Goal: Task Accomplishment & Management: Complete application form

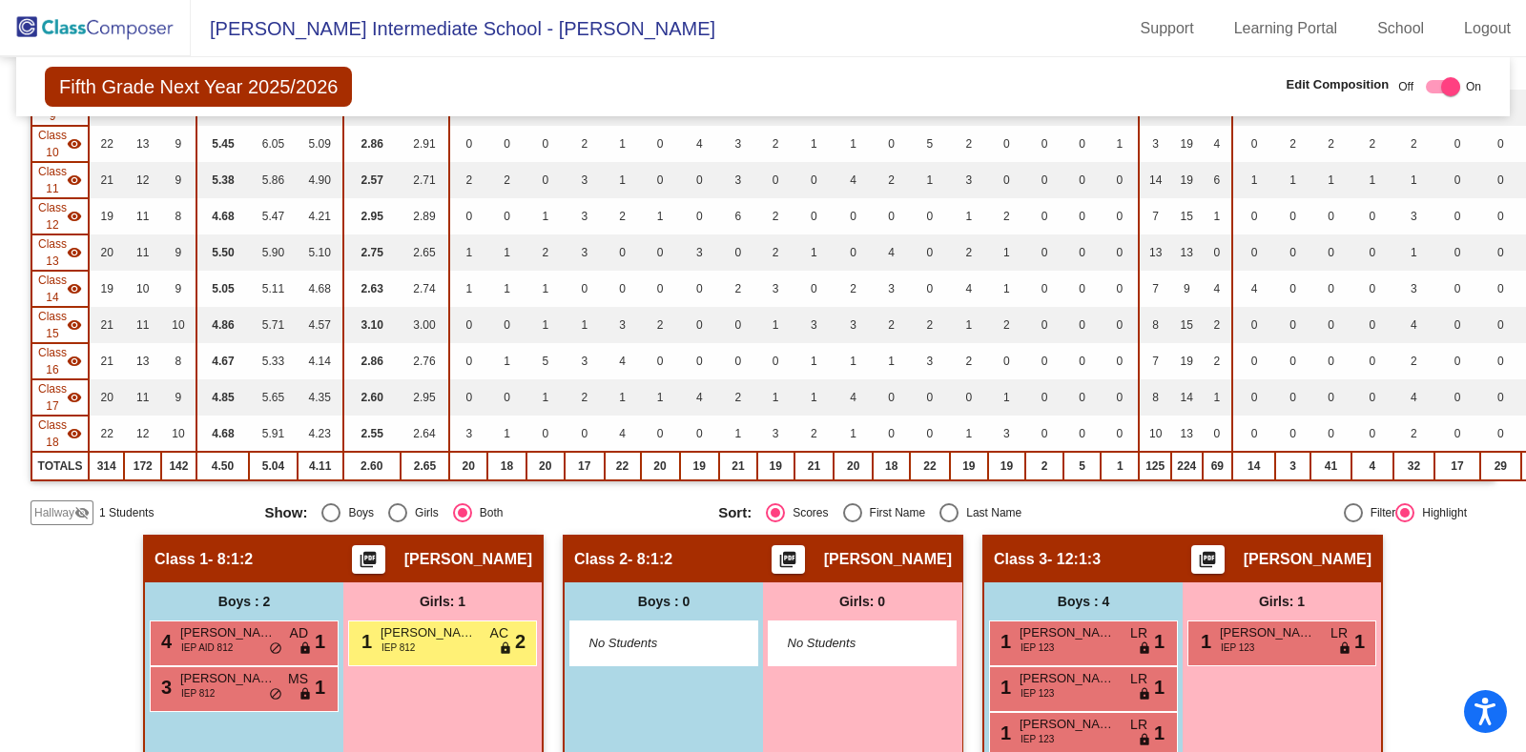
scroll to position [649, 0]
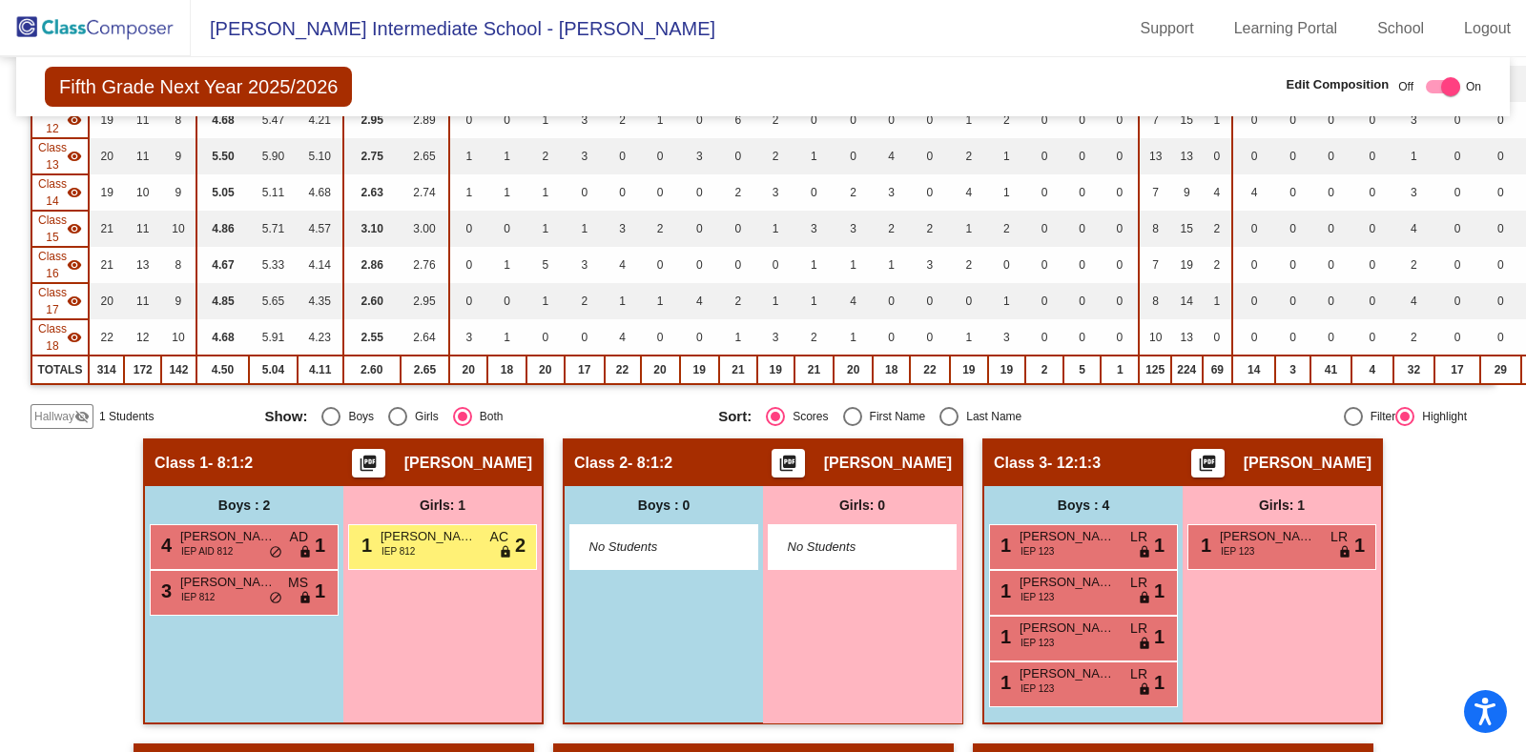
click at [51, 408] on span "Hallway" at bounding box center [54, 416] width 40 height 17
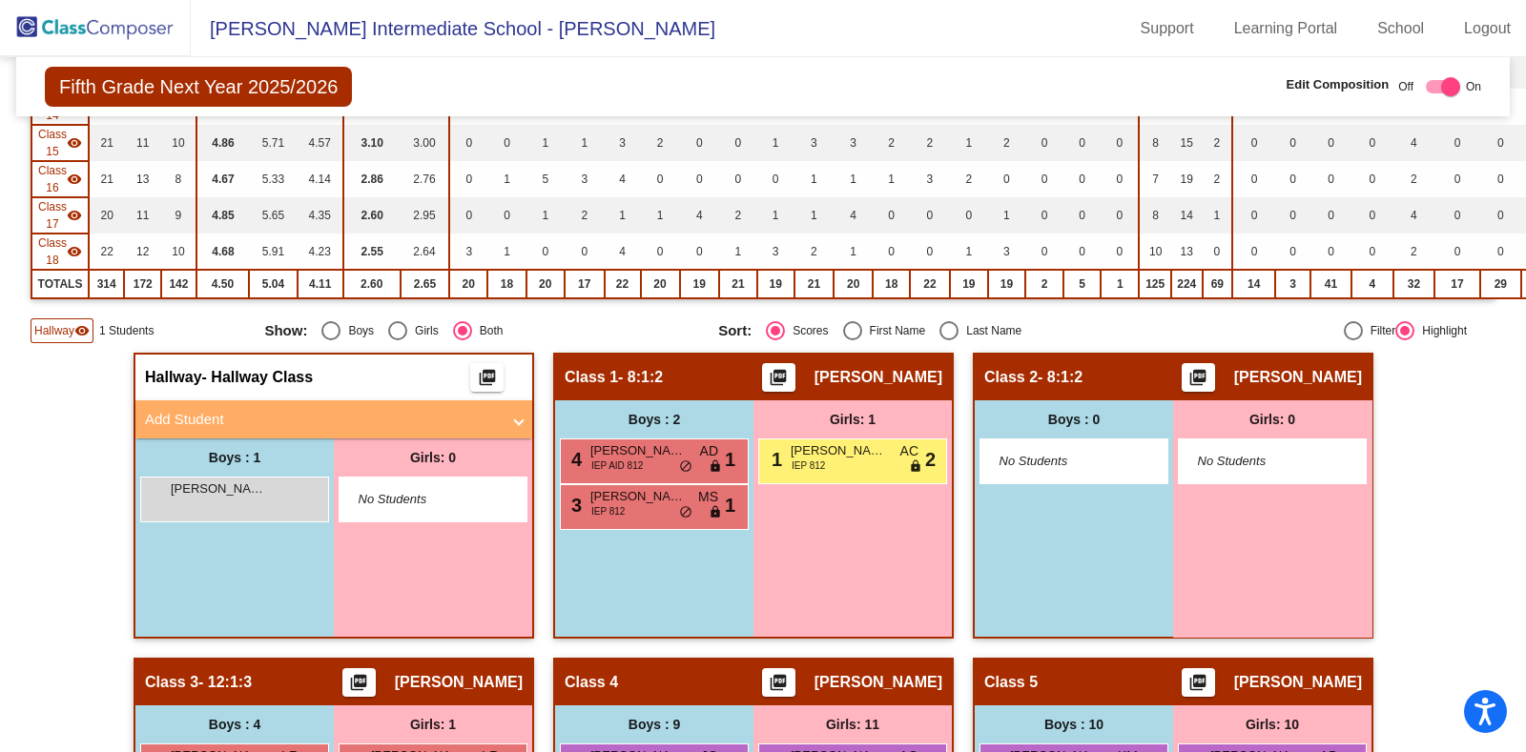
scroll to position [738, 0]
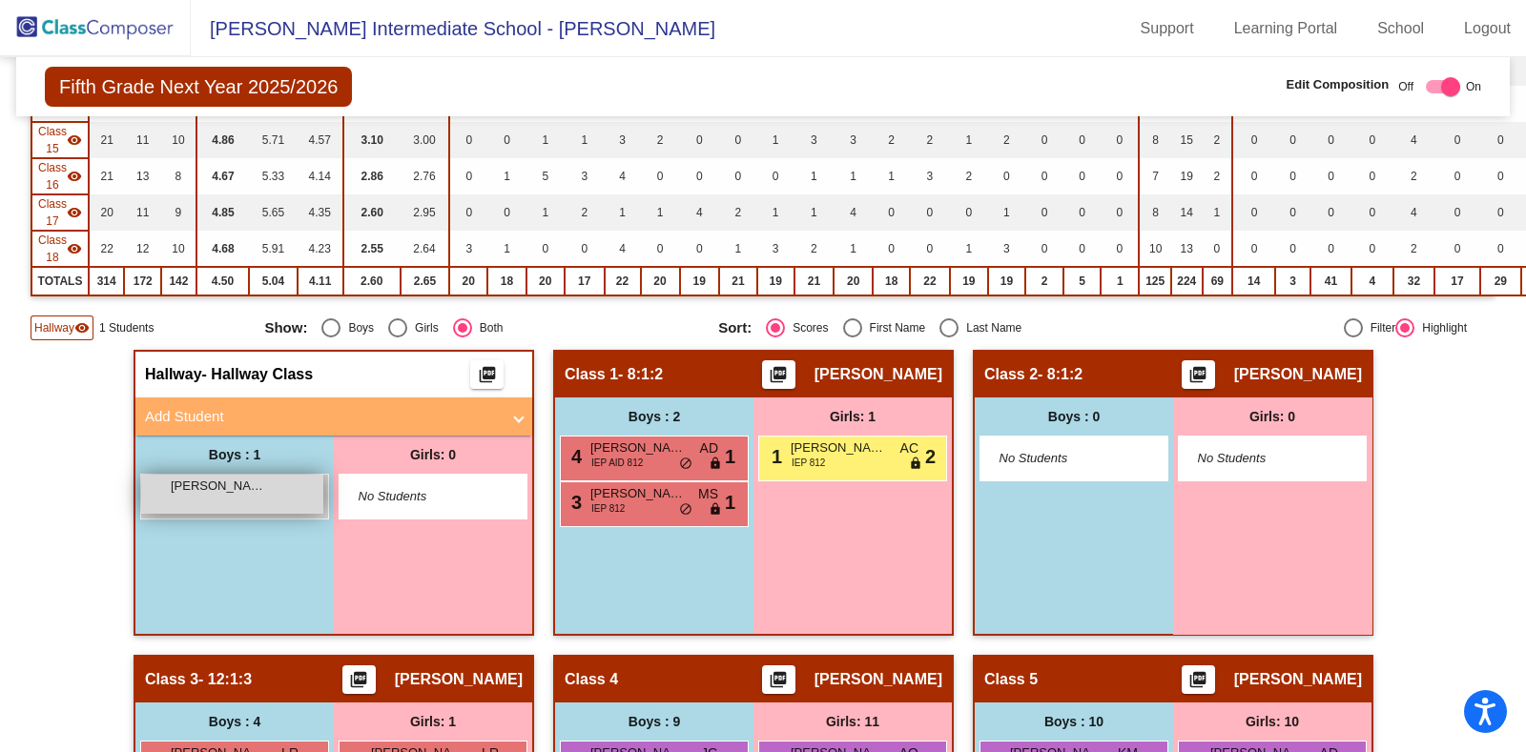
click at [228, 490] on div "[PERSON_NAME] Baides lock do_not_disturb_alt" at bounding box center [232, 494] width 182 height 39
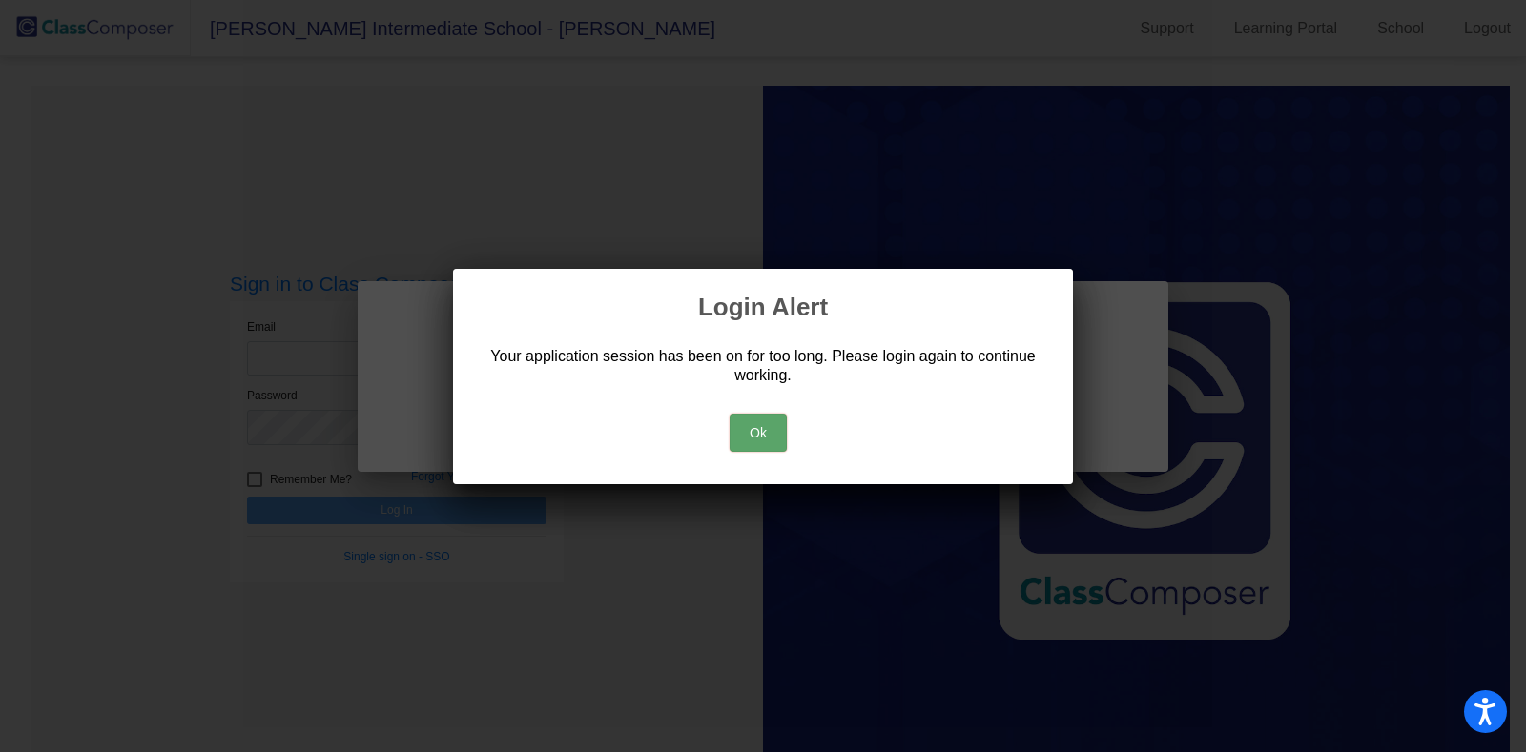
click at [760, 426] on button "Ok" at bounding box center [758, 433] width 57 height 38
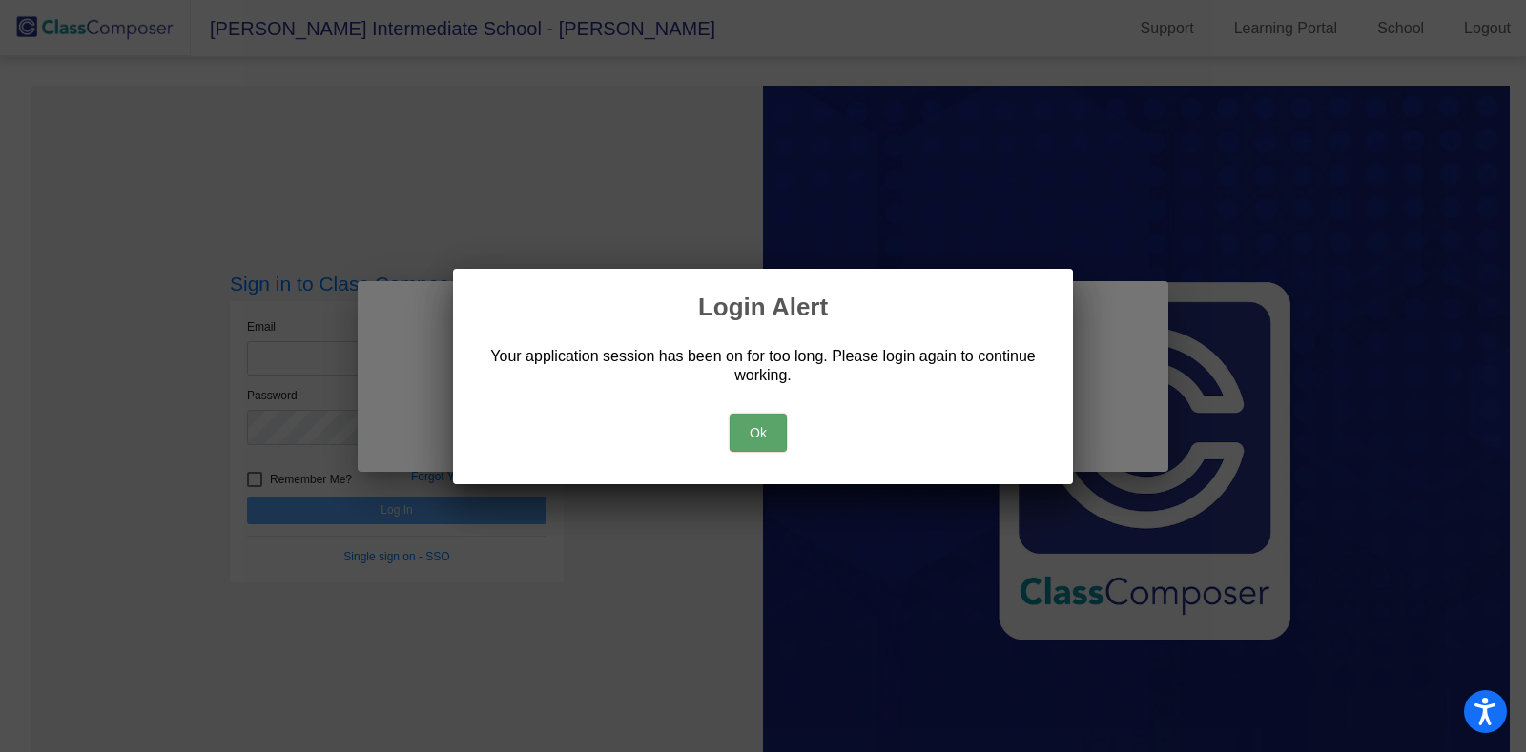
click at [760, 426] on button "Ok" at bounding box center [758, 433] width 57 height 38
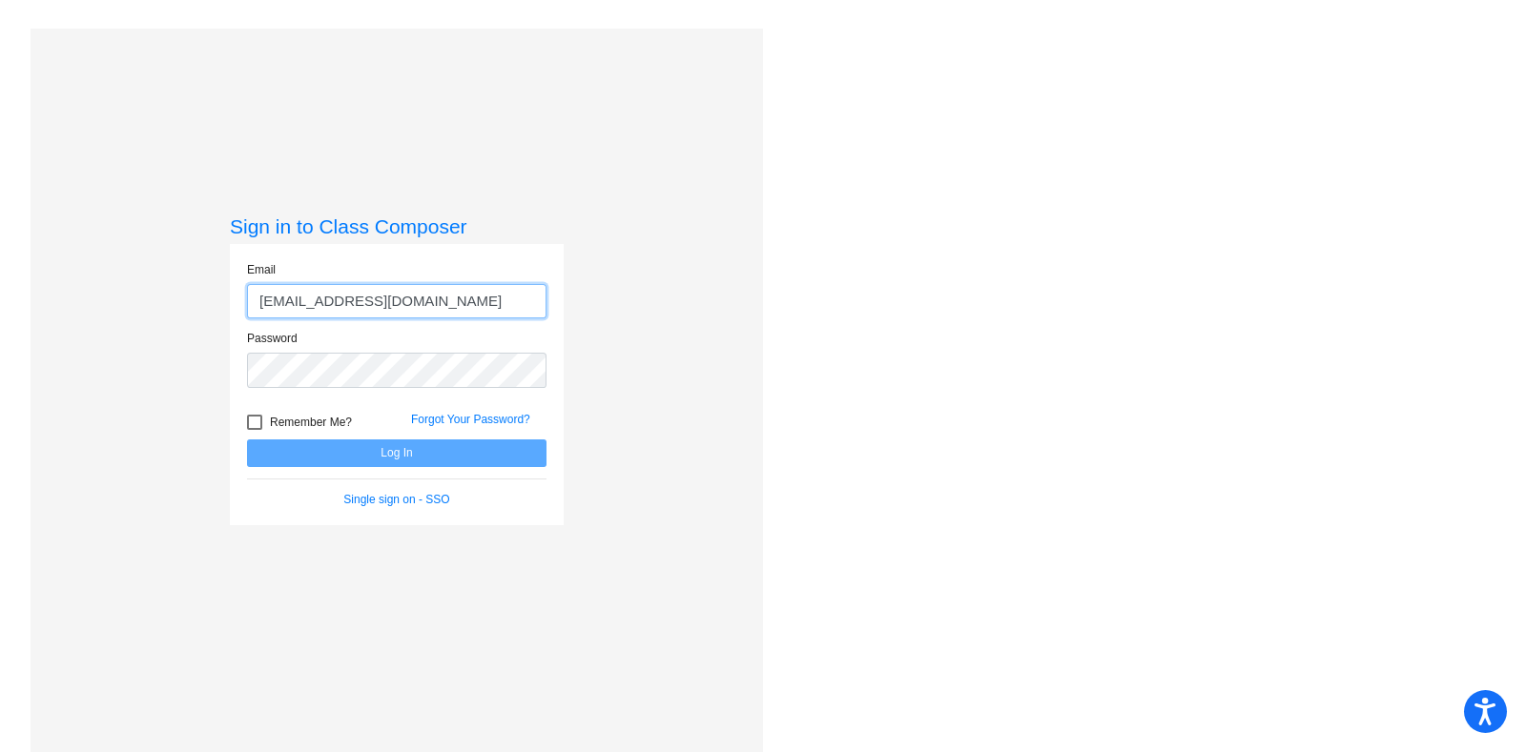
type input "ackleyk@victorschools.org"
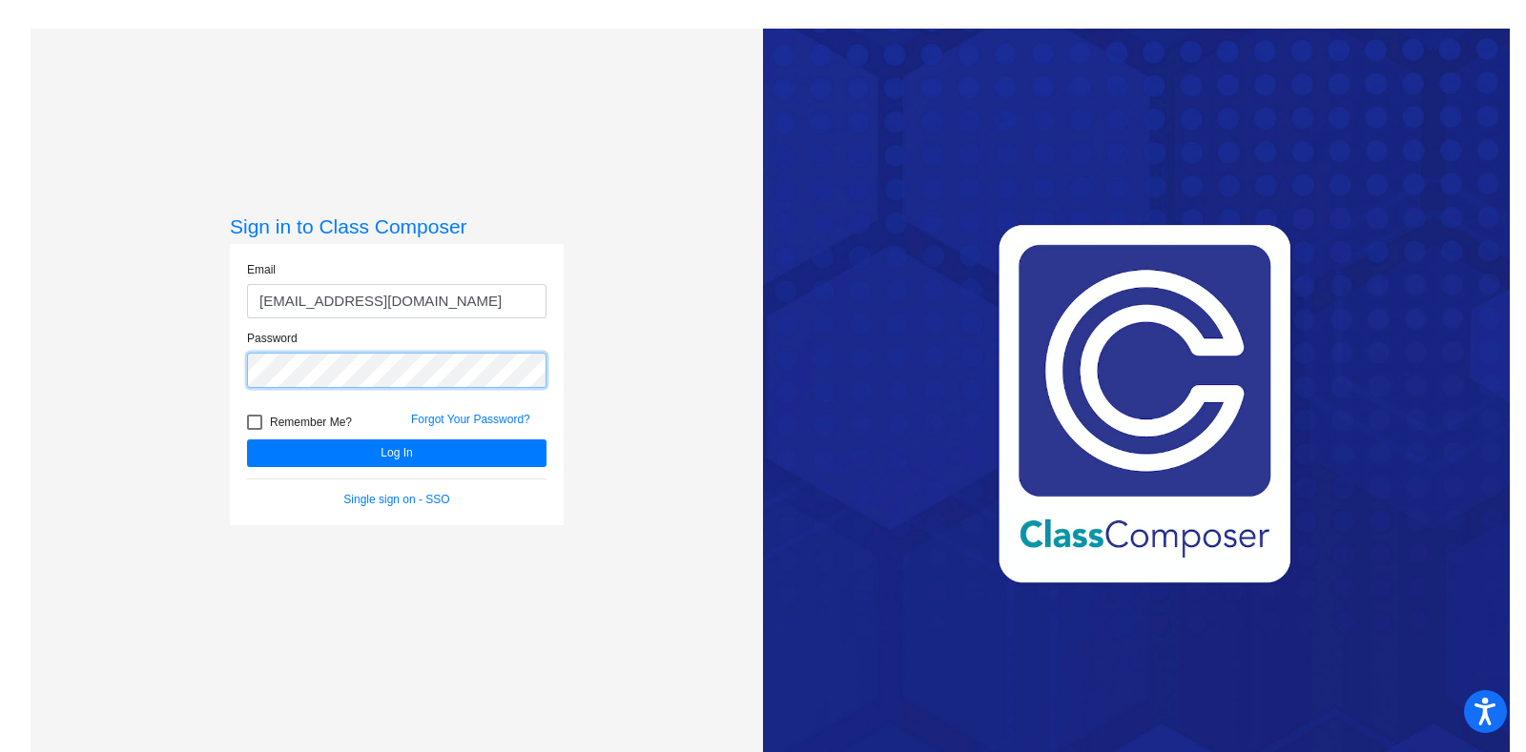
click at [247, 440] on button "Log In" at bounding box center [396, 454] width 299 height 28
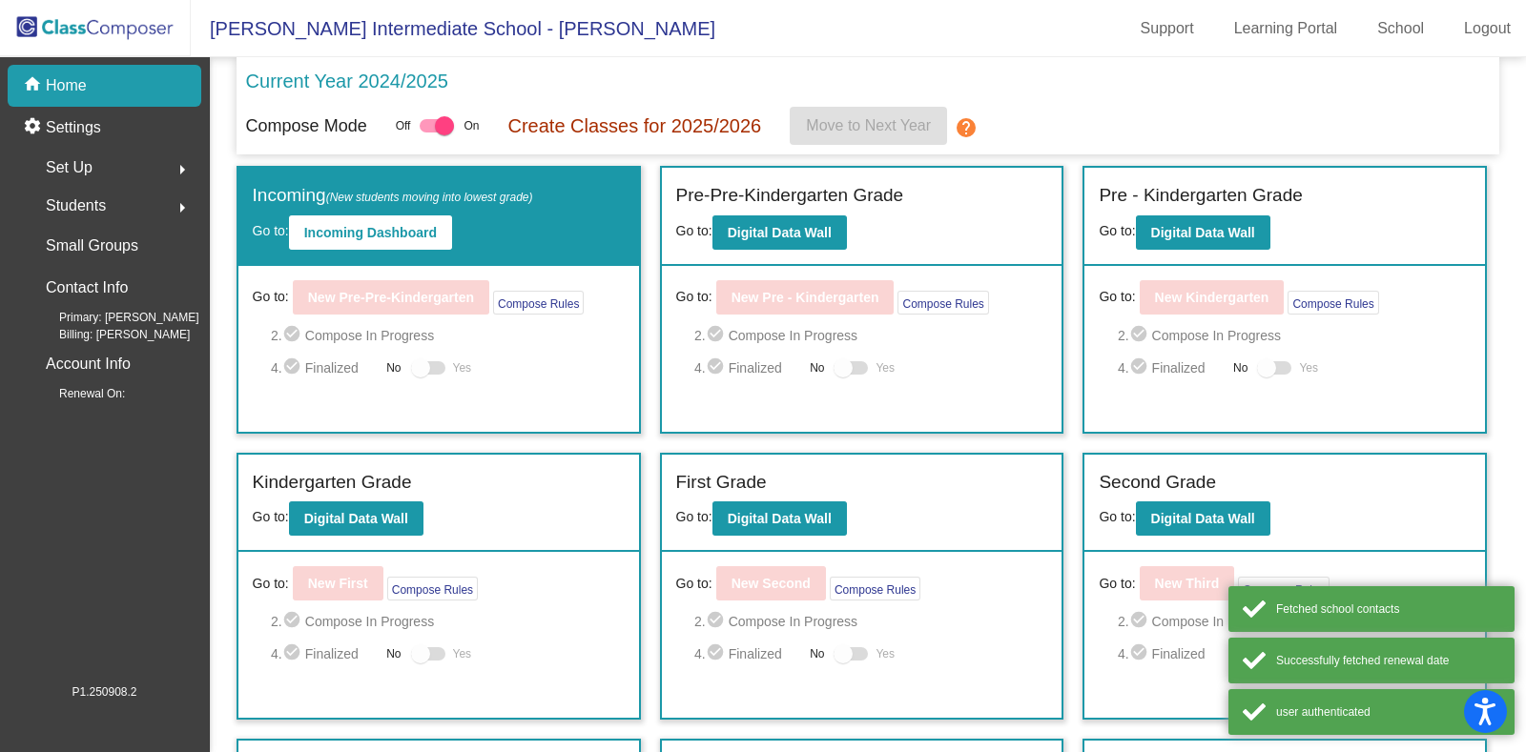
scroll to position [369, 0]
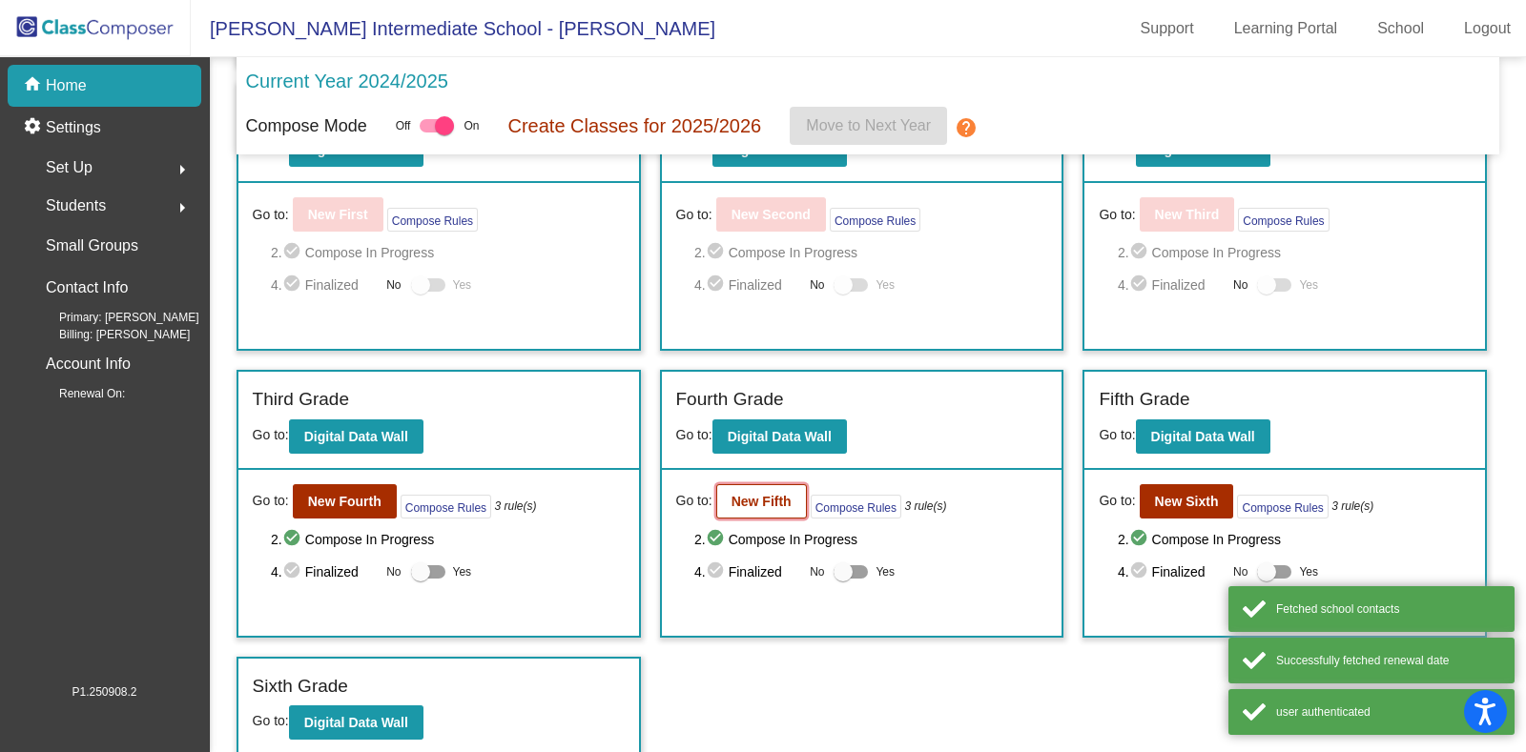
click at [746, 494] on b "New Fifth" at bounding box center [761, 501] width 60 height 15
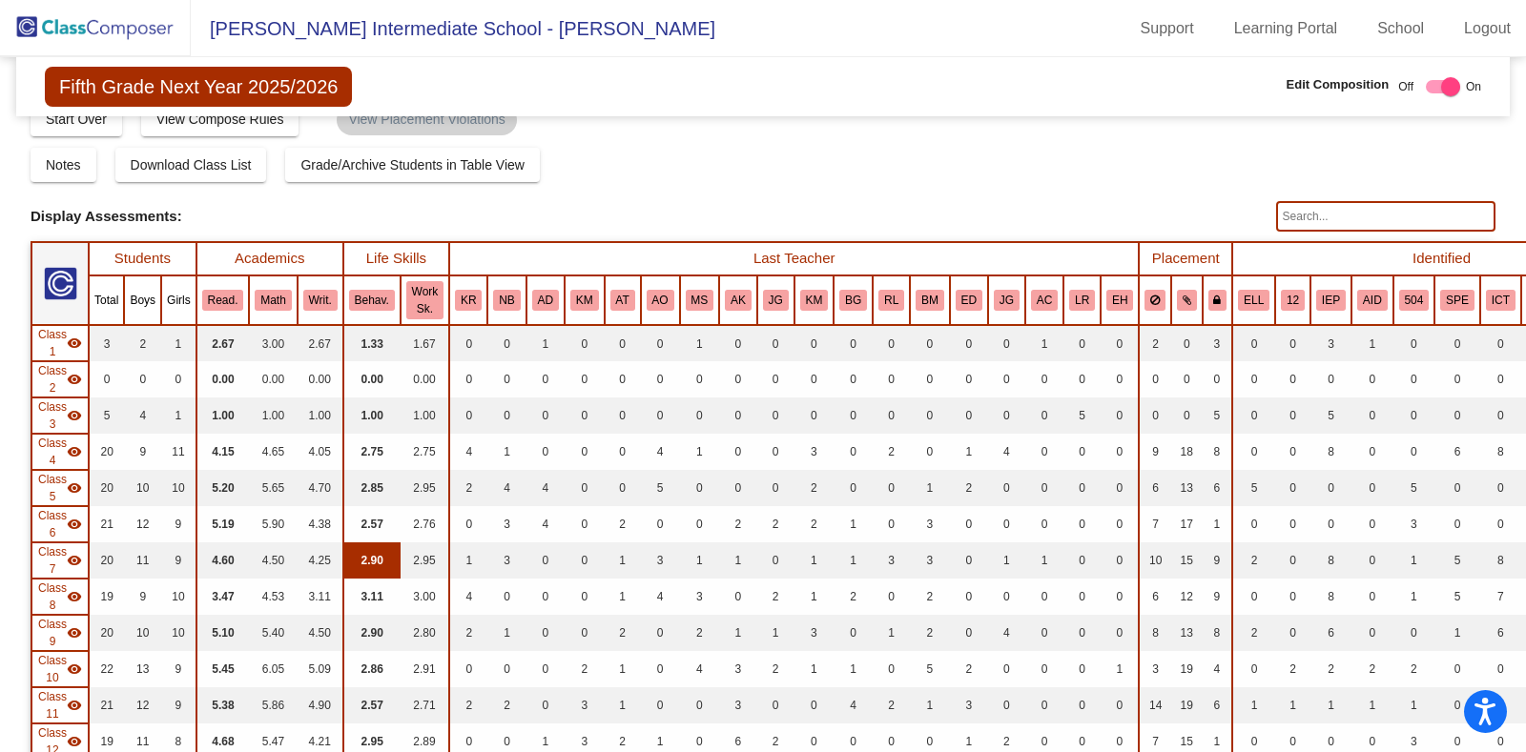
scroll to position [540, 0]
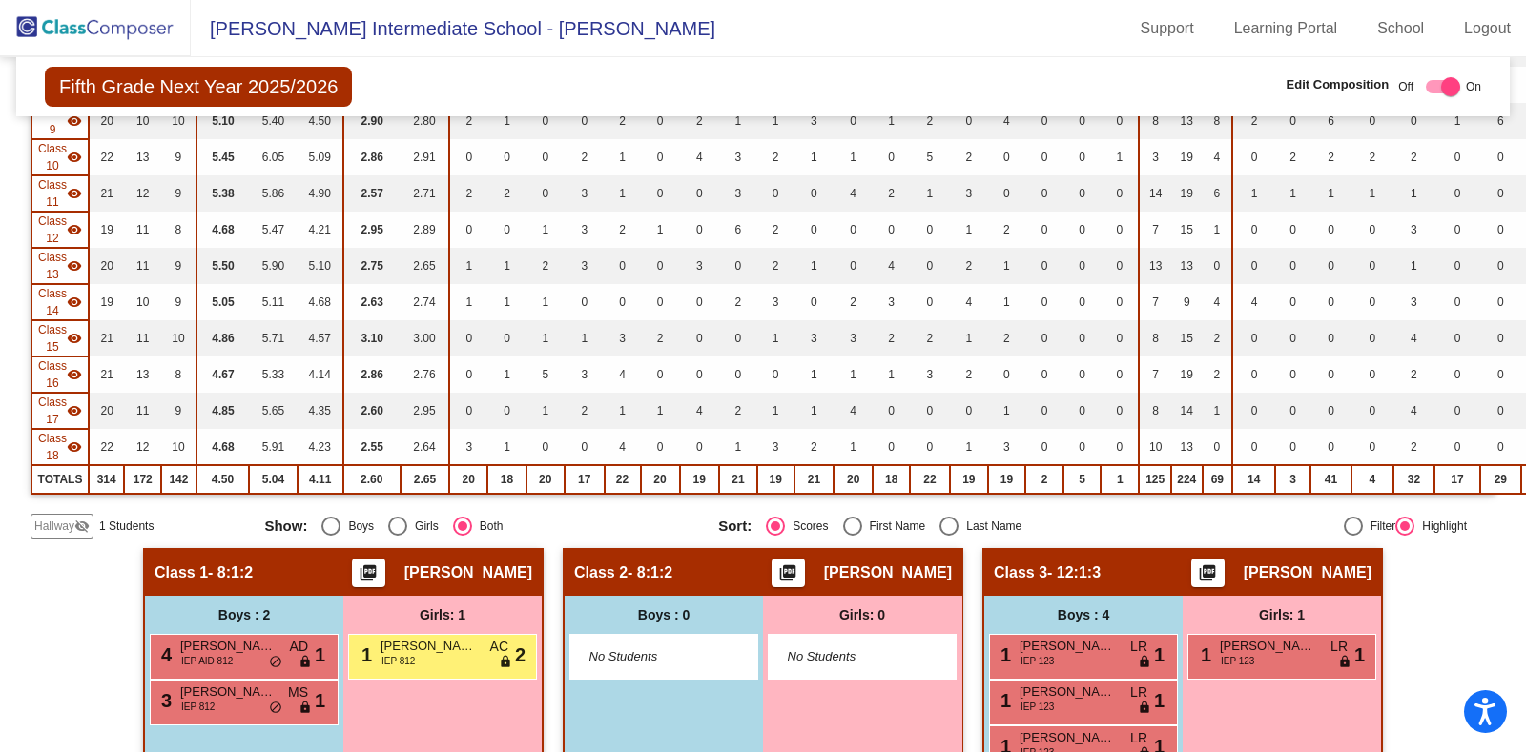
click at [56, 518] on span "Hallway" at bounding box center [54, 526] width 40 height 17
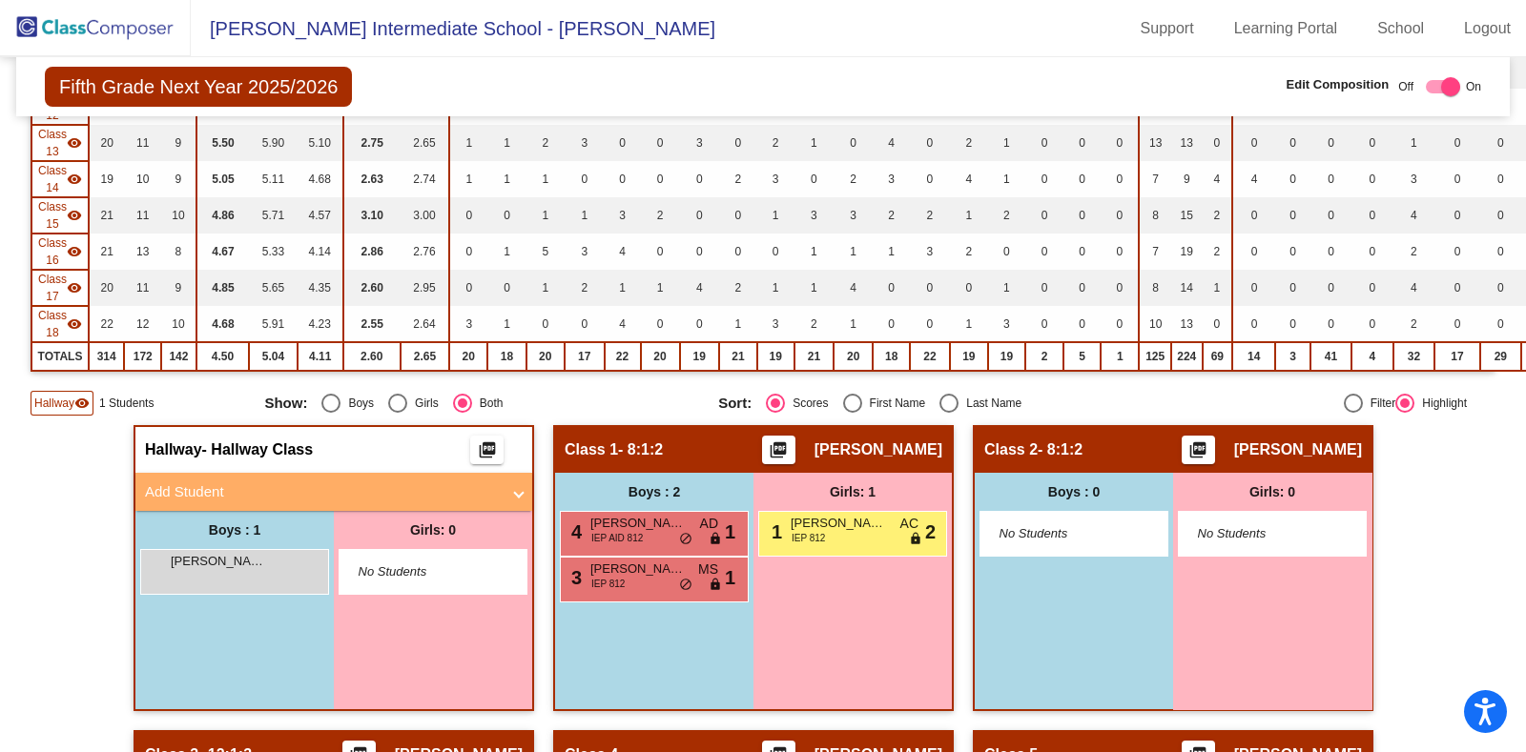
scroll to position [664, 0]
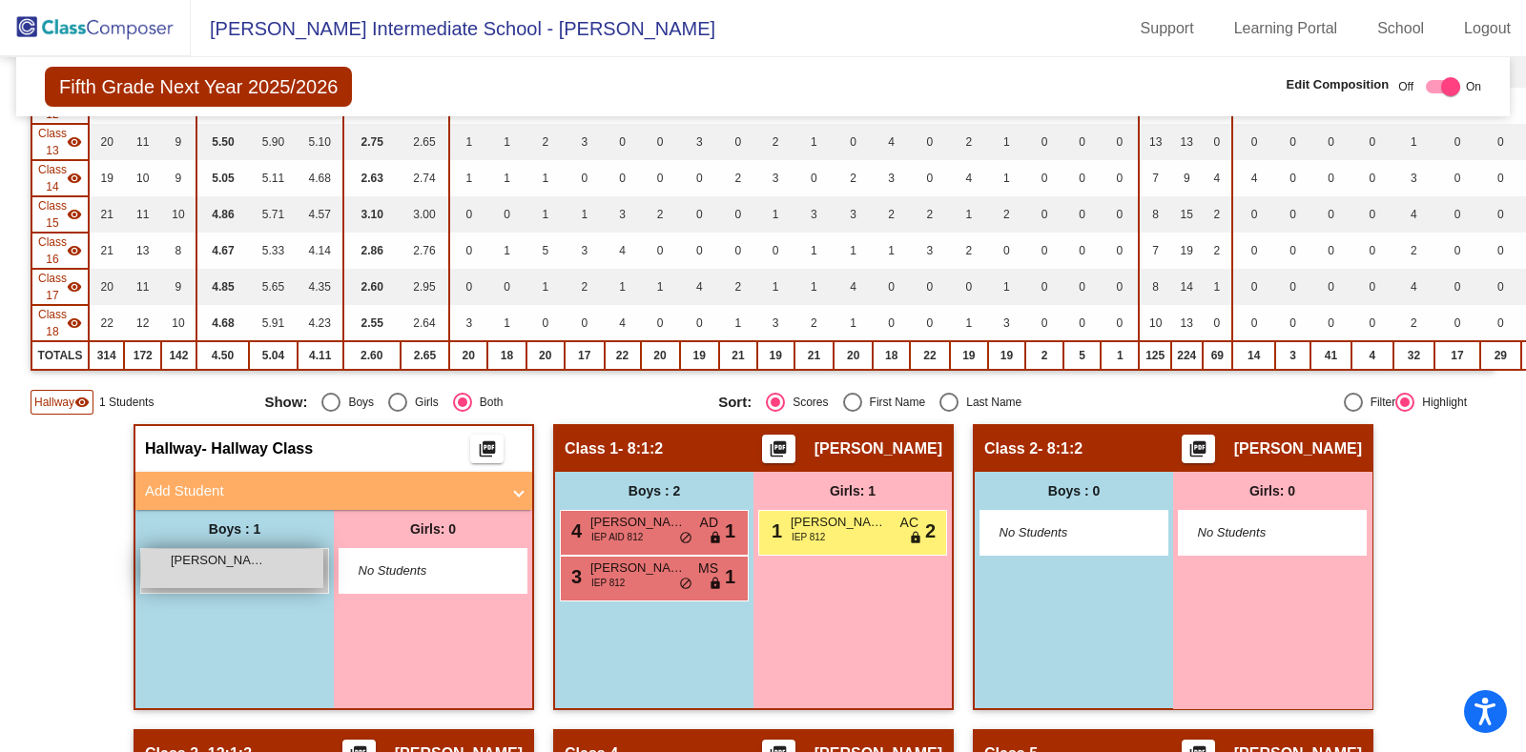
click at [198, 560] on span "[PERSON_NAME]" at bounding box center [218, 560] width 95 height 19
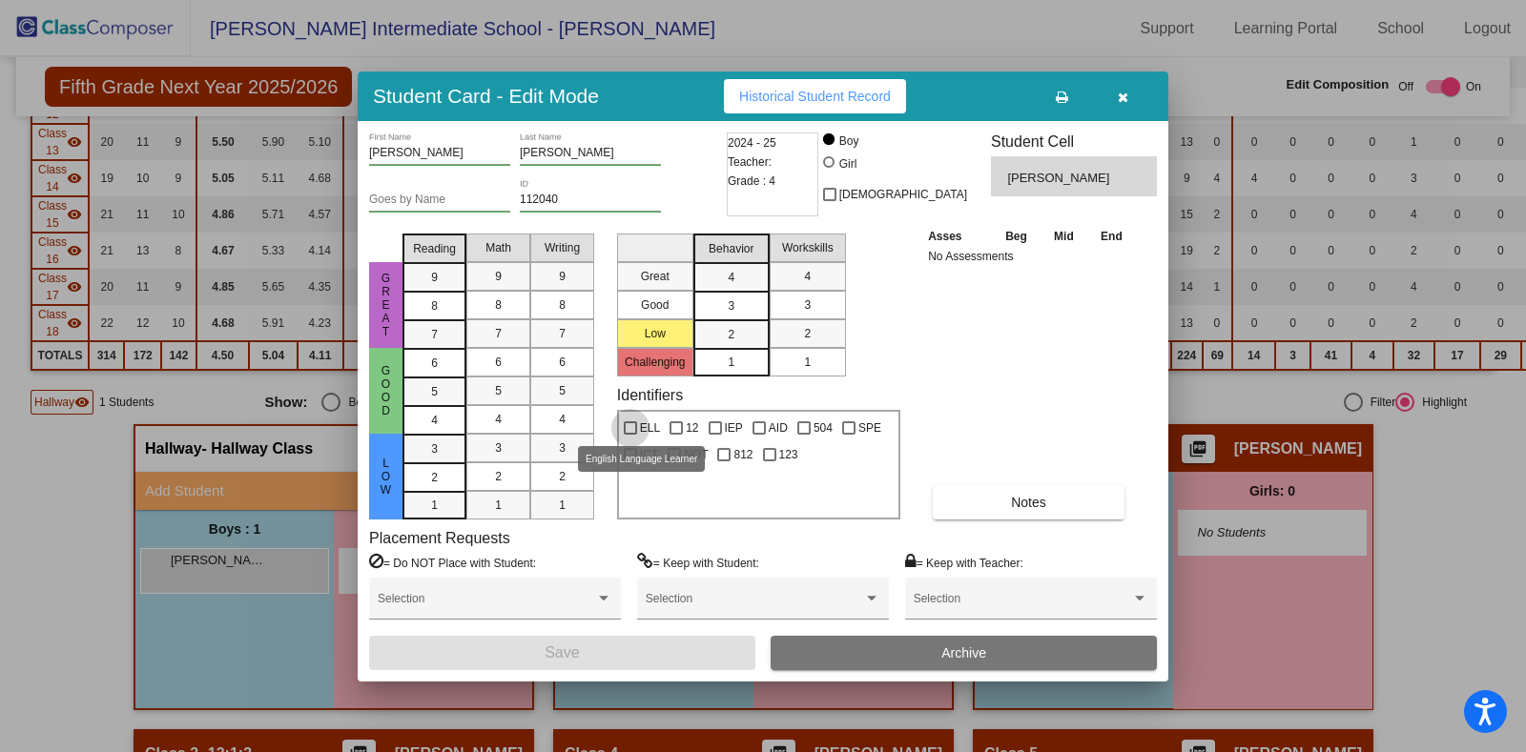
click at [628, 424] on div at bounding box center [630, 428] width 13 height 13
click at [629, 435] on input "ELL" at bounding box center [629, 435] width 1 height 1
checkbox input "true"
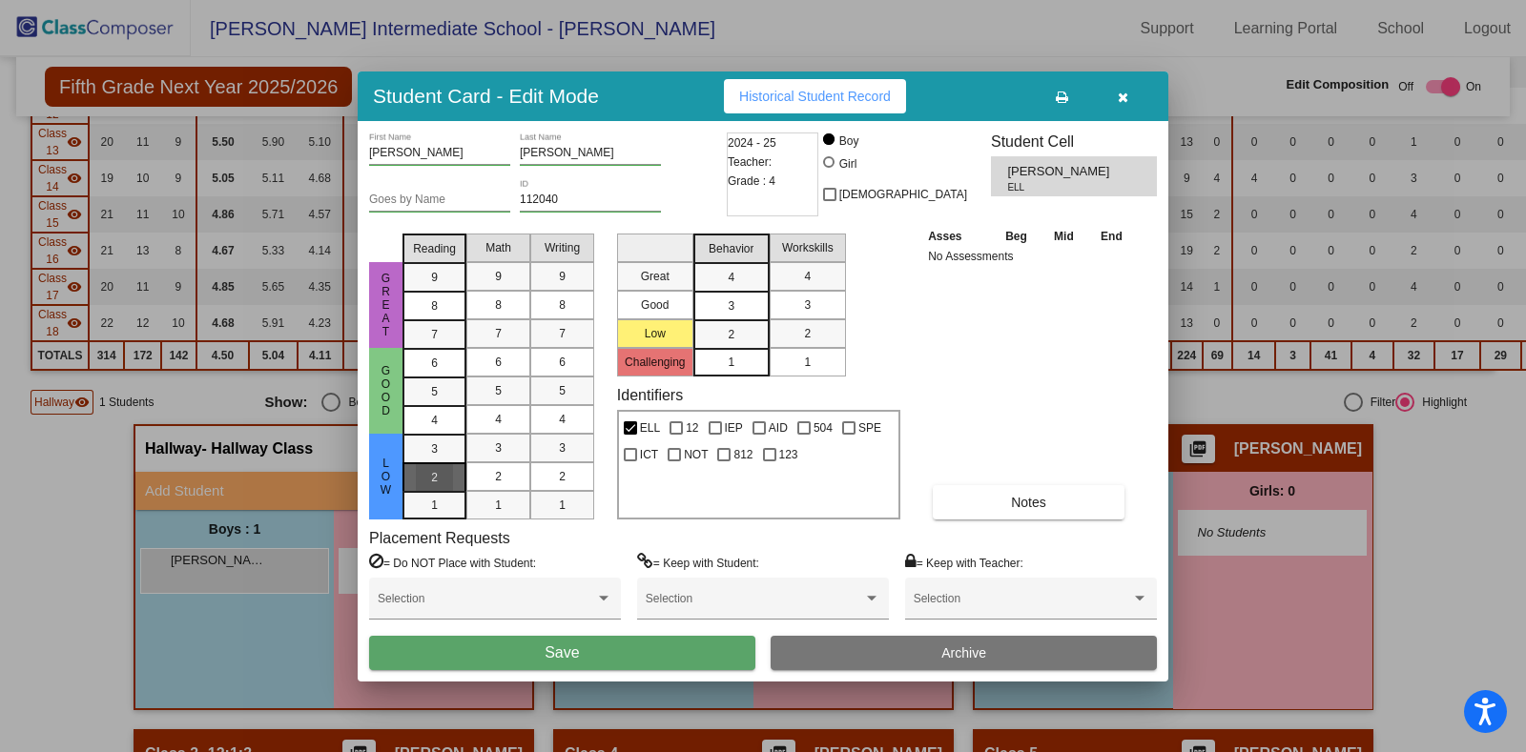
click at [436, 471] on span "2" at bounding box center [434, 477] width 7 height 17
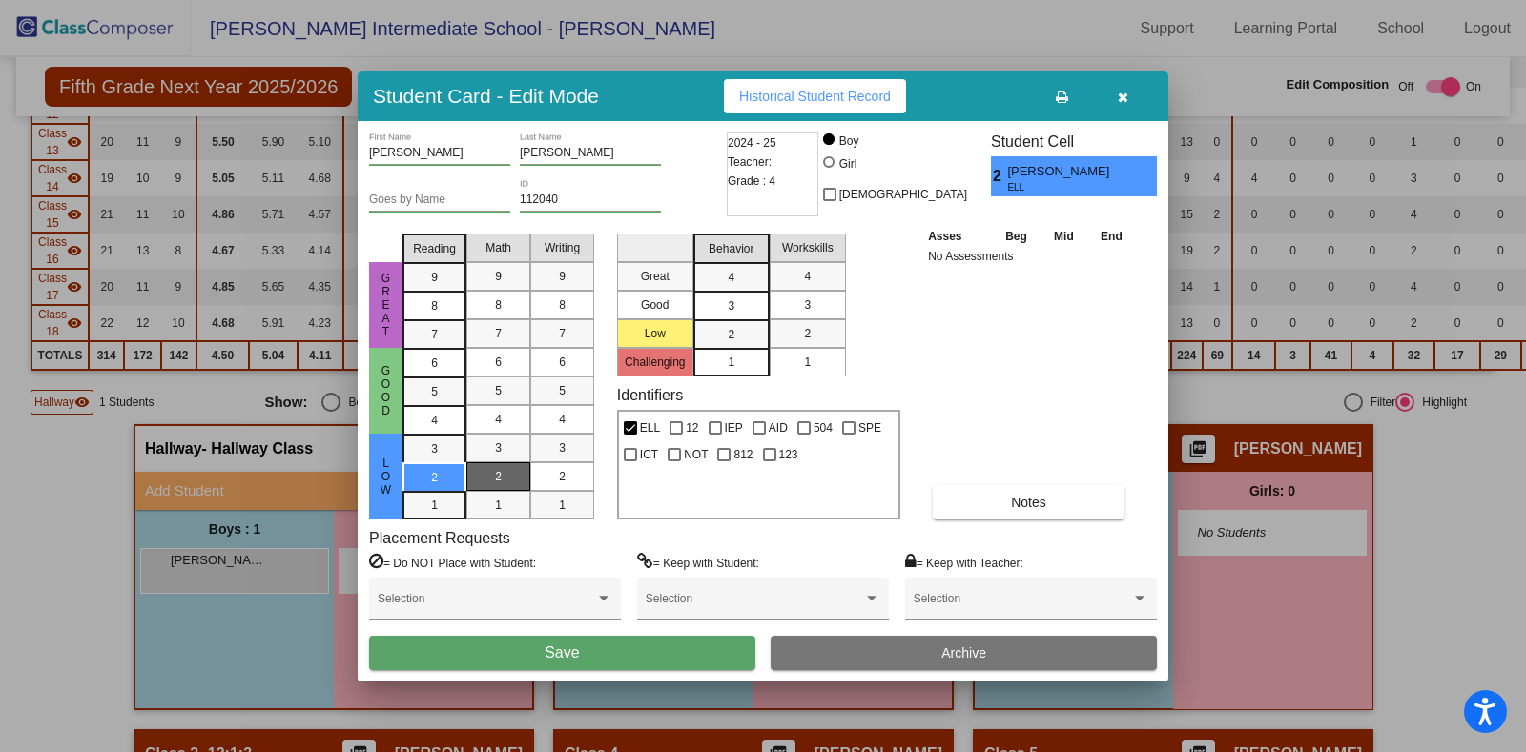
click at [493, 467] on div "2" at bounding box center [498, 477] width 37 height 29
click at [565, 474] on span "2" at bounding box center [562, 476] width 7 height 17
click at [737, 306] on div "3" at bounding box center [730, 306] width 37 height 29
click at [832, 300] on mat-list-option "3" at bounding box center [808, 305] width 76 height 29
click at [421, 505] on div "1" at bounding box center [434, 505] width 37 height 29
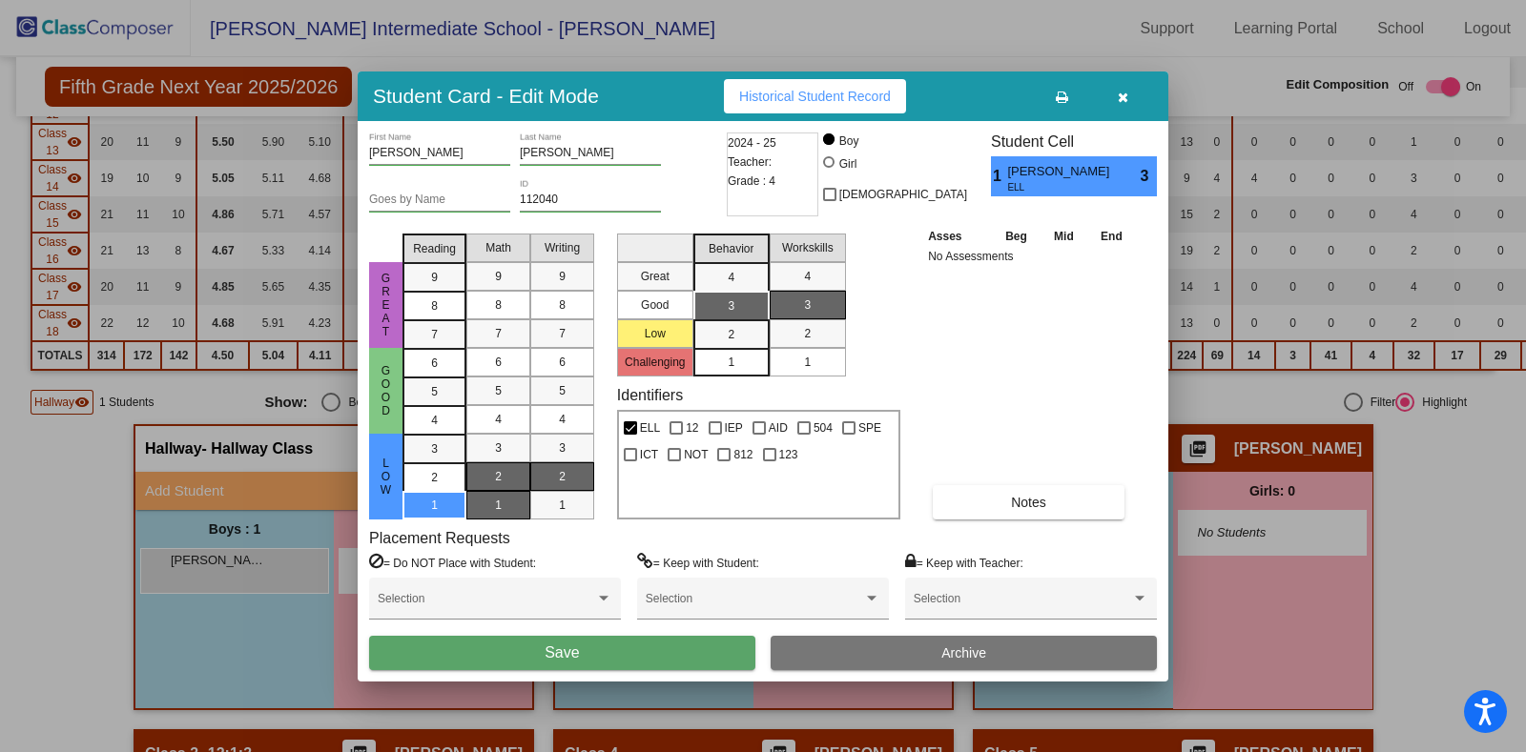
click at [481, 506] on div "1" at bounding box center [498, 505] width 37 height 29
click at [555, 498] on div "1" at bounding box center [562, 505] width 37 height 29
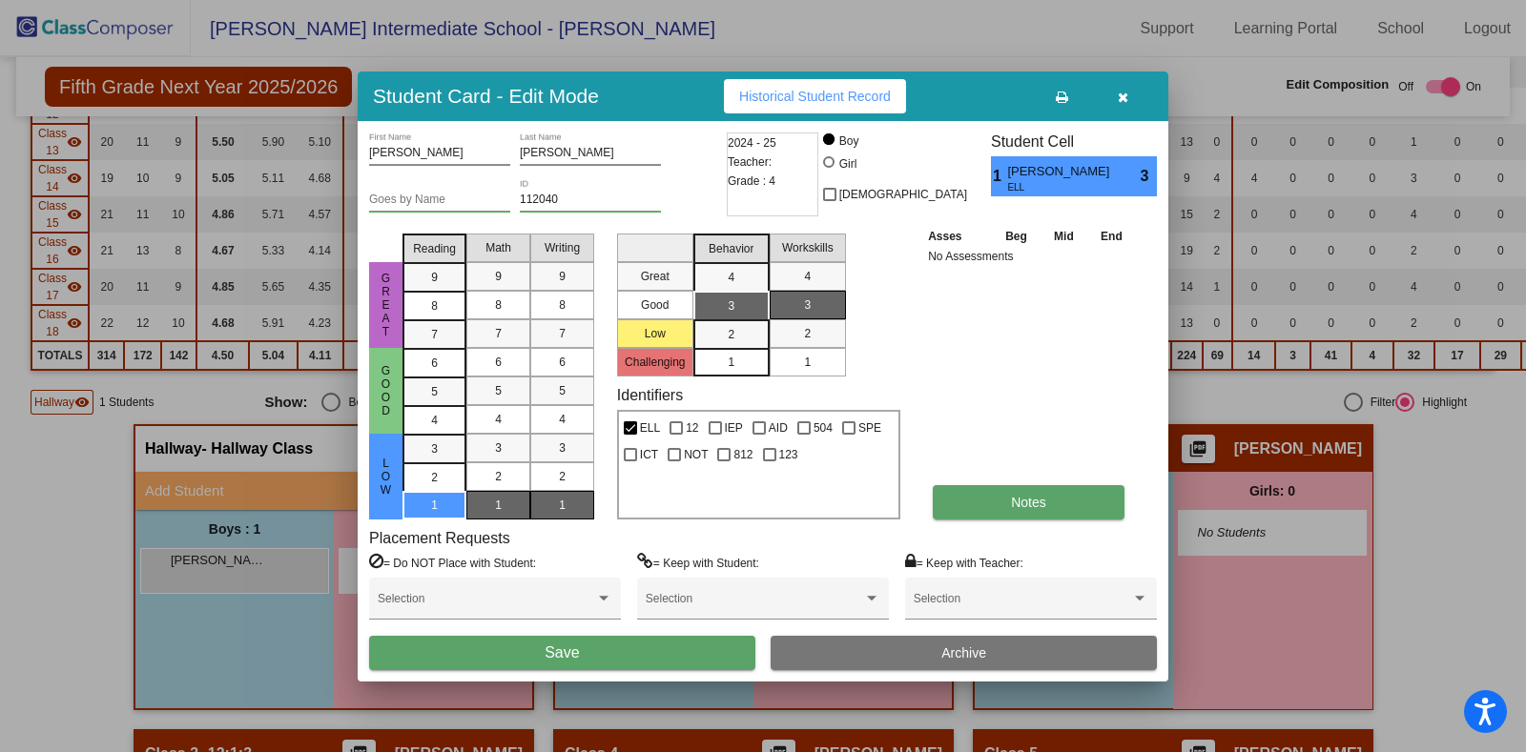
click at [1023, 502] on span "Notes" at bounding box center [1028, 502] width 35 height 15
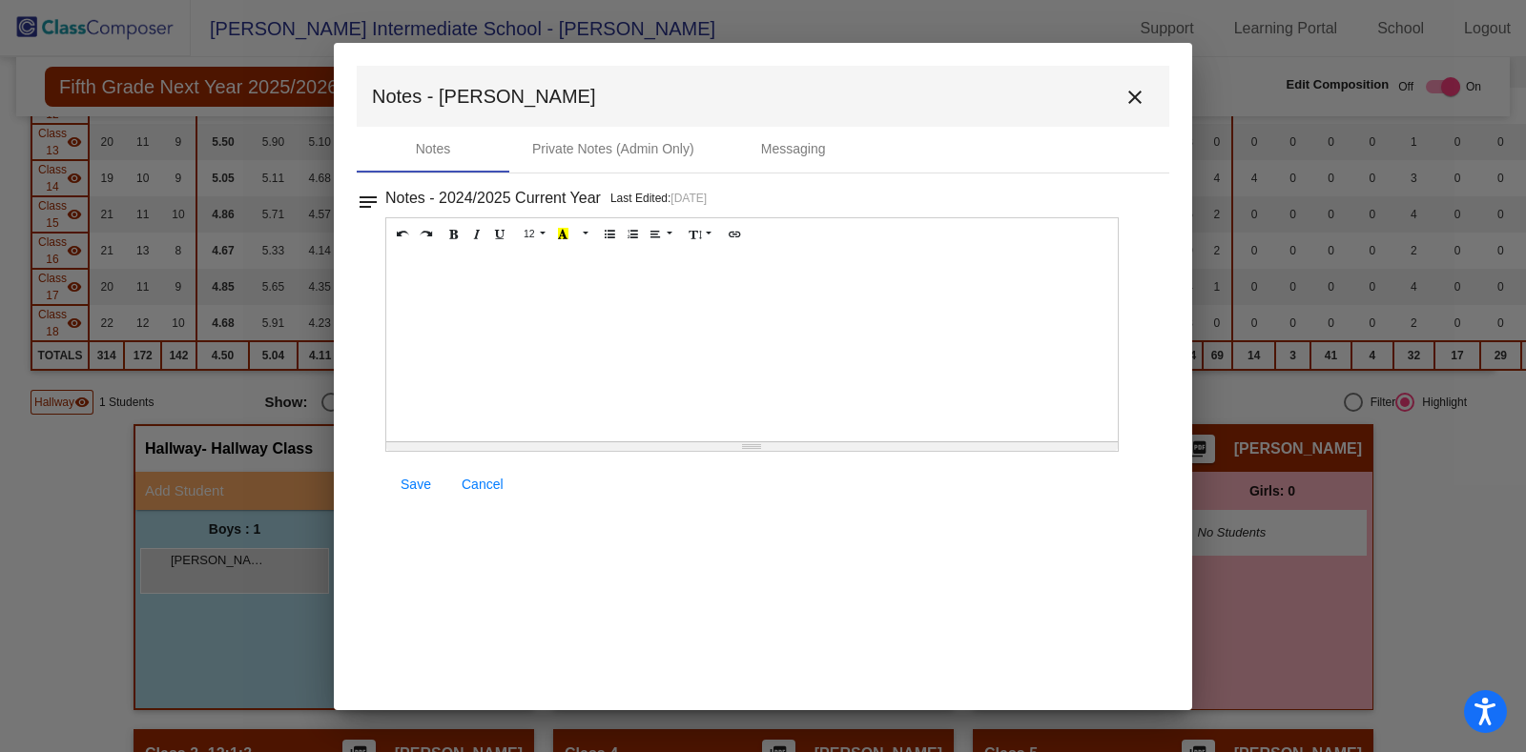
click at [502, 293] on div at bounding box center [751, 346] width 731 height 191
click at [556, 267] on p "New Student starting 9/15" at bounding box center [752, 269] width 712 height 19
click at [431, 269] on p "New Student starting 9/15 (Honduras)" at bounding box center [752, 269] width 712 height 19
click at [687, 274] on p "New student starting 9/15 (Honduras)" at bounding box center [752, 269] width 712 height 19
click at [405, 478] on span "Save" at bounding box center [416, 484] width 31 height 15
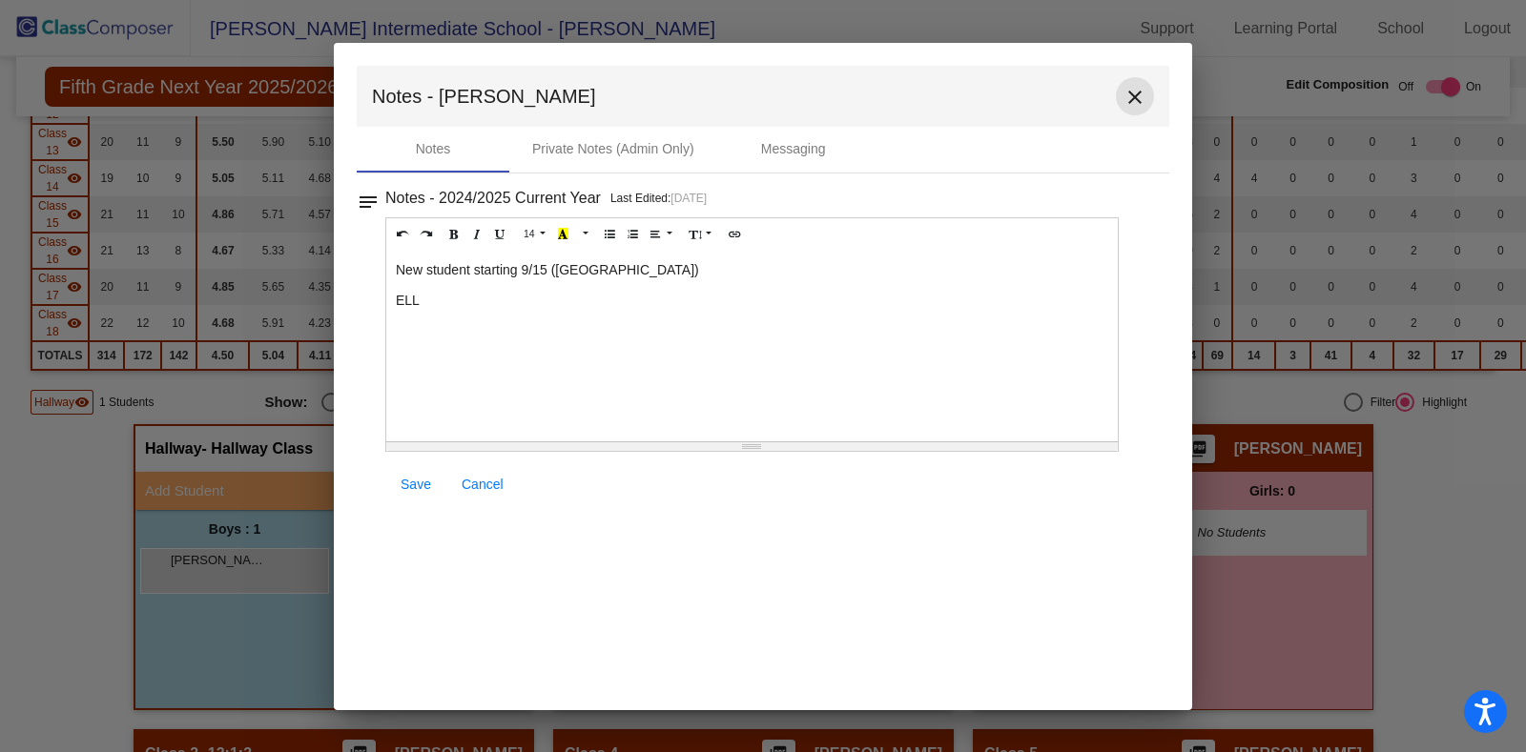
click at [1121, 97] on button "close" at bounding box center [1135, 96] width 38 height 38
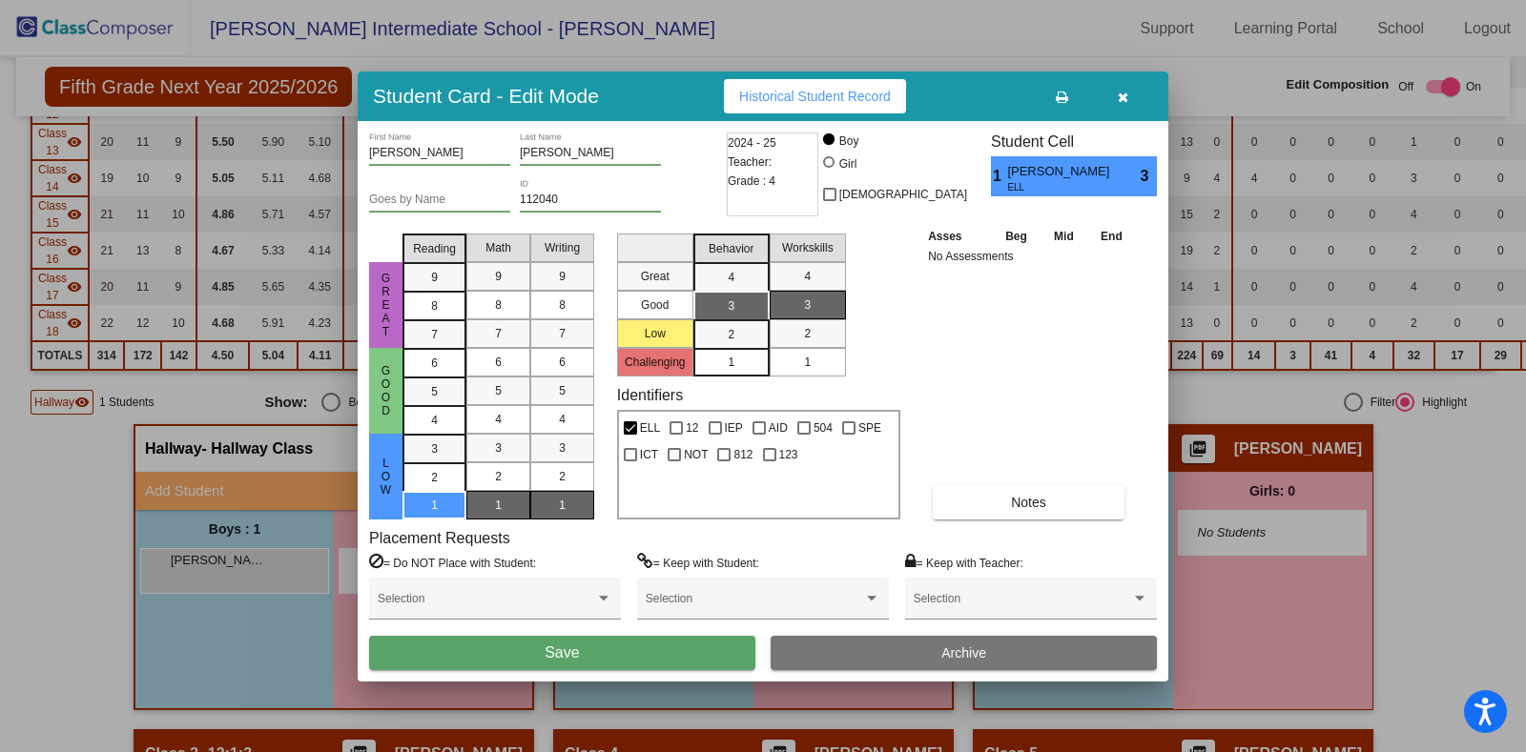
click at [1065, 93] on icon at bounding box center [1062, 97] width 12 height 13
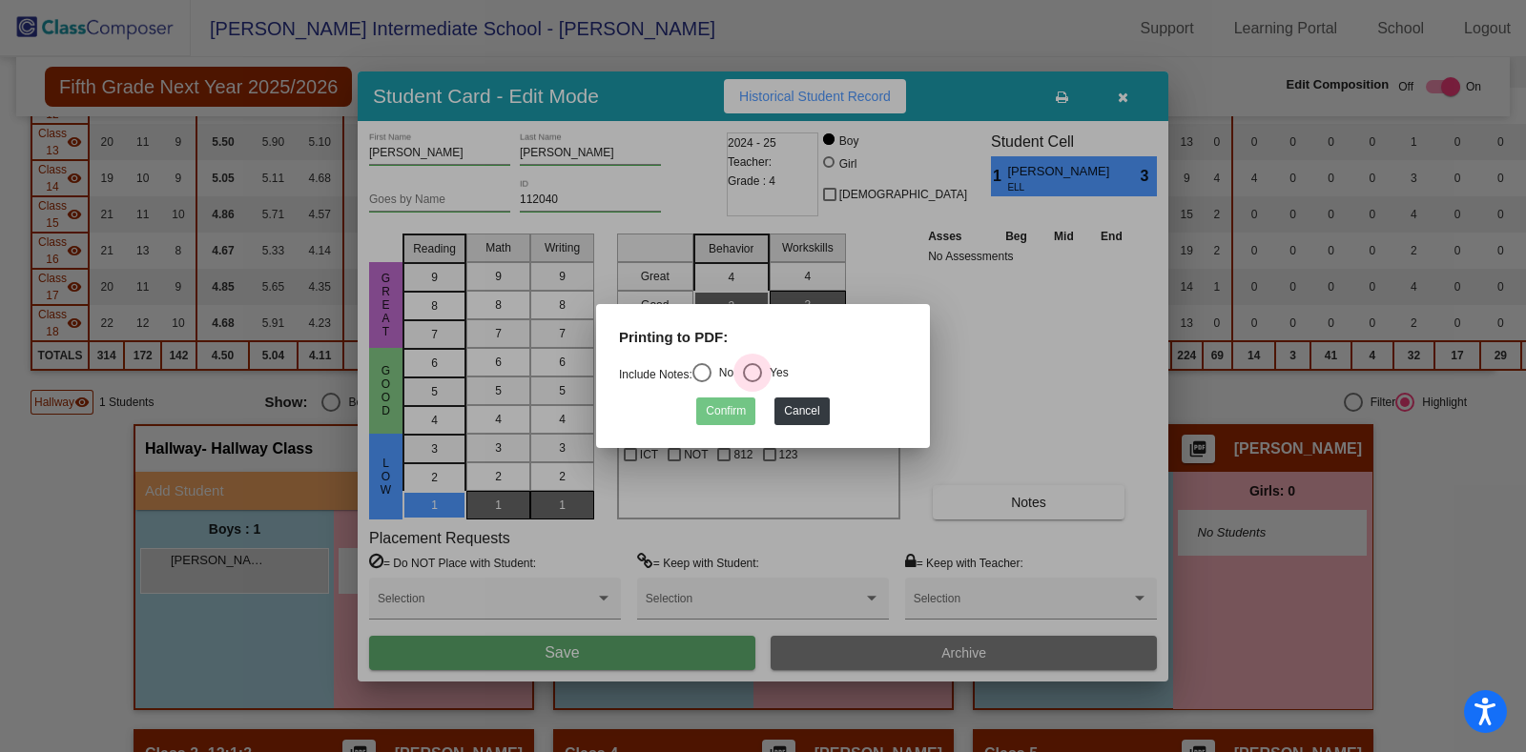
click at [762, 369] on div "Select an option" at bounding box center [752, 372] width 19 height 19
click at [752, 382] on input "Yes" at bounding box center [751, 382] width 1 height 1
radio input "true"
click at [730, 412] on button "Confirm" at bounding box center [725, 412] width 59 height 28
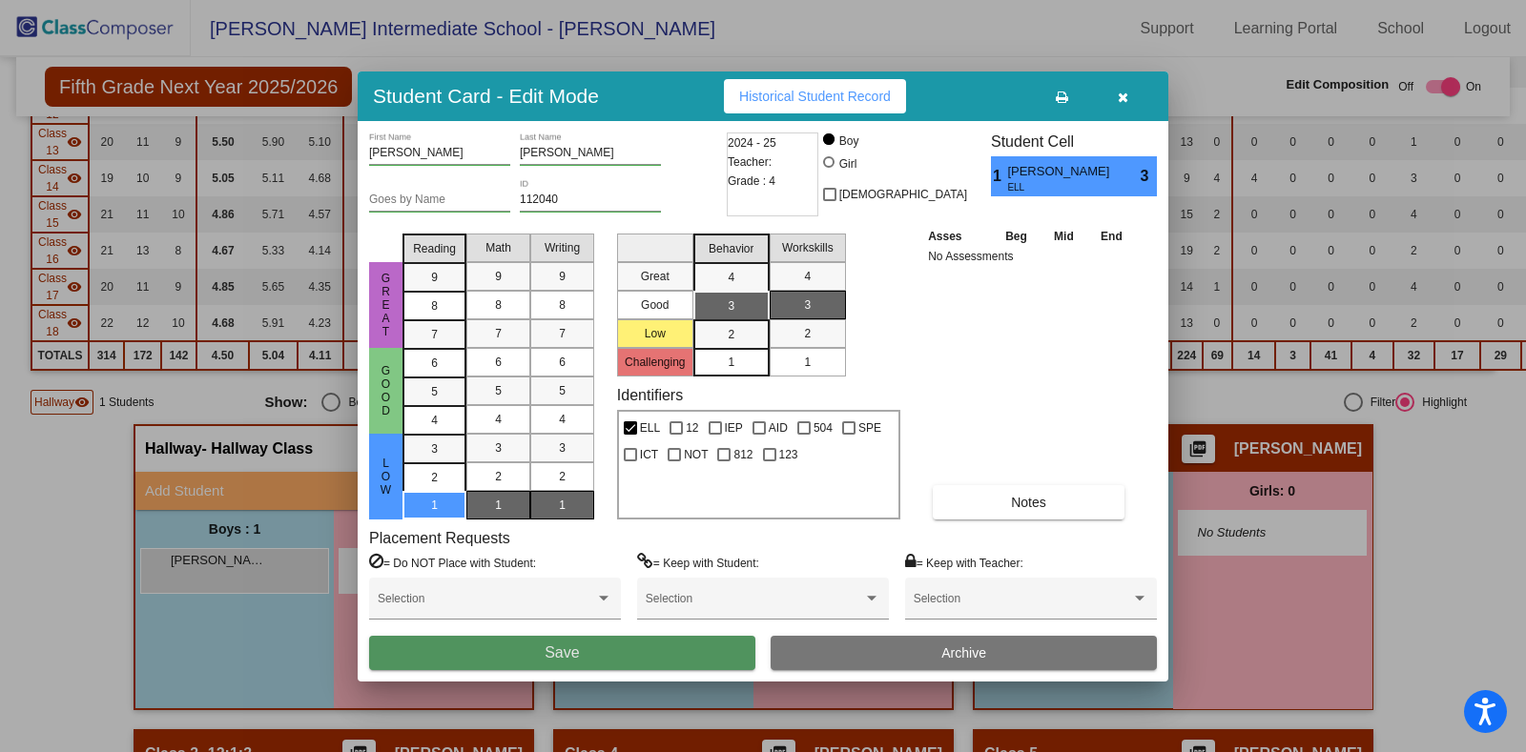
click at [603, 652] on button "Save" at bounding box center [562, 653] width 386 height 34
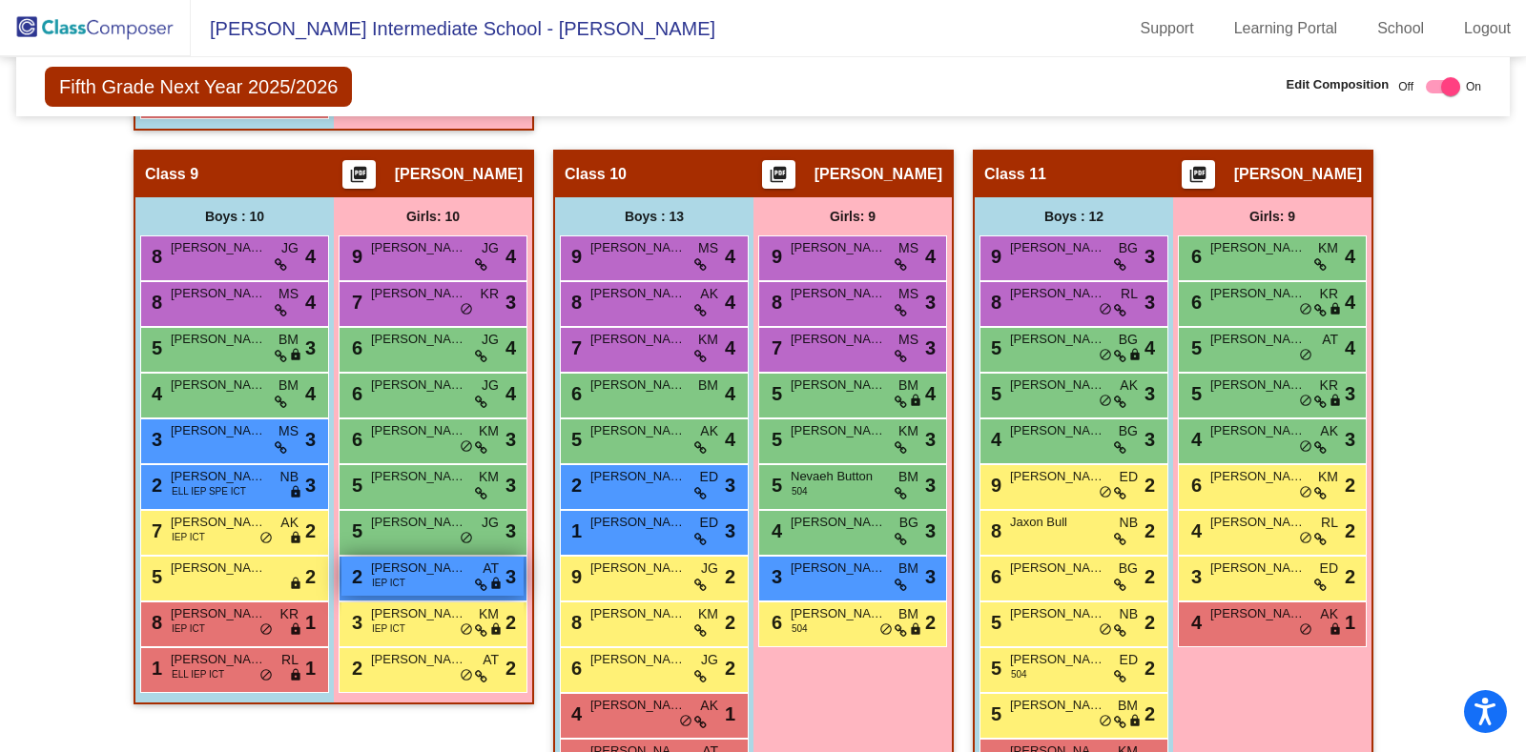
scroll to position [2528, 0]
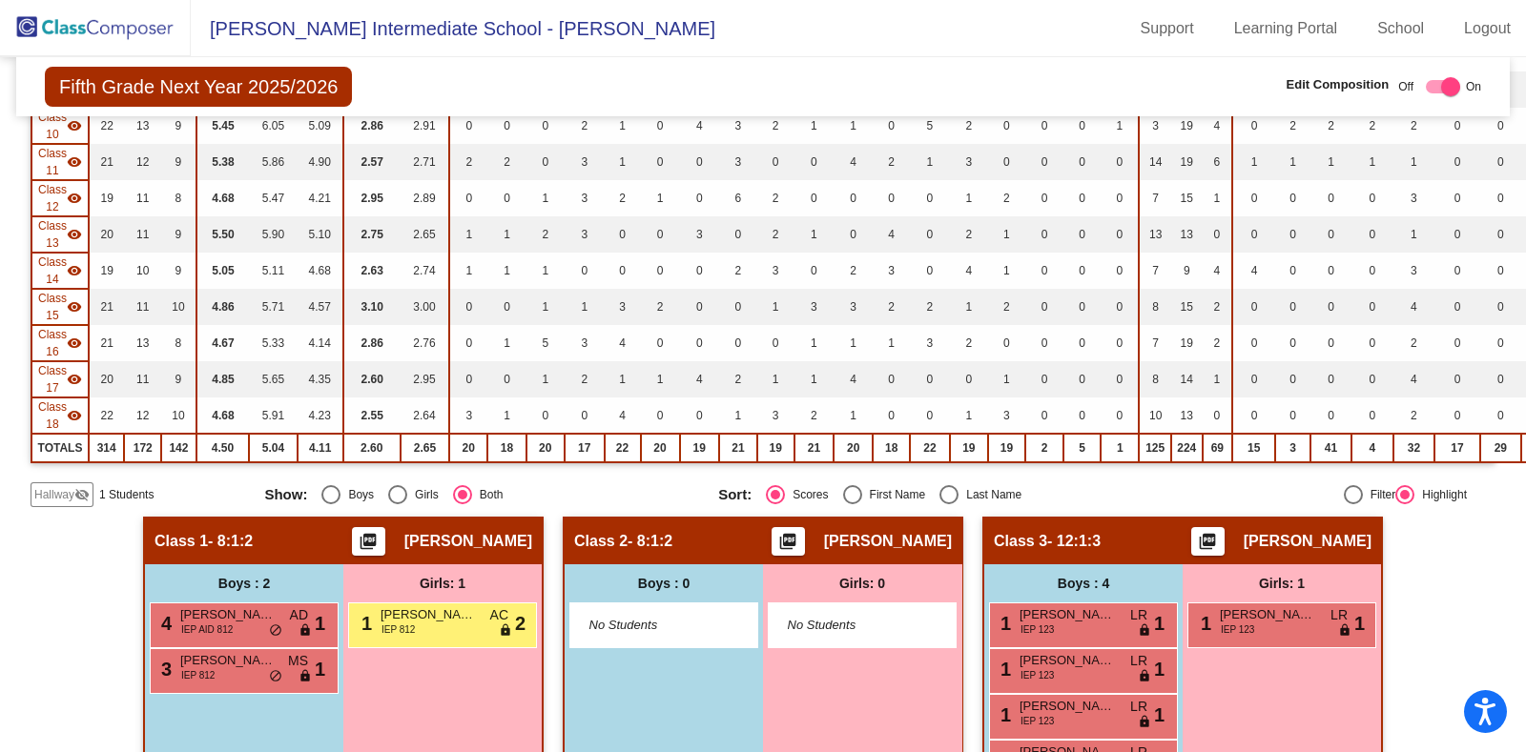
scroll to position [702, 0]
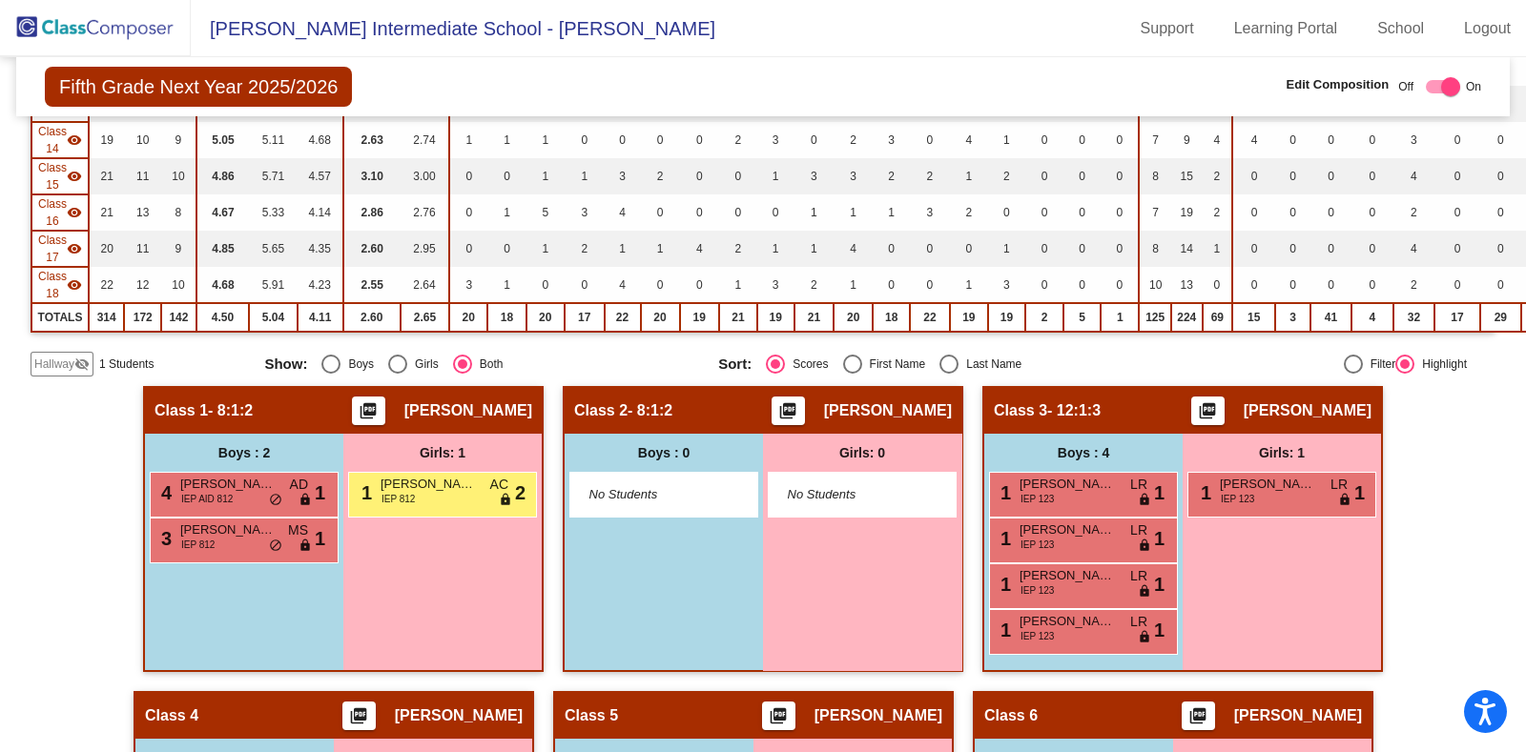
click at [64, 356] on span "Hallway" at bounding box center [54, 364] width 40 height 17
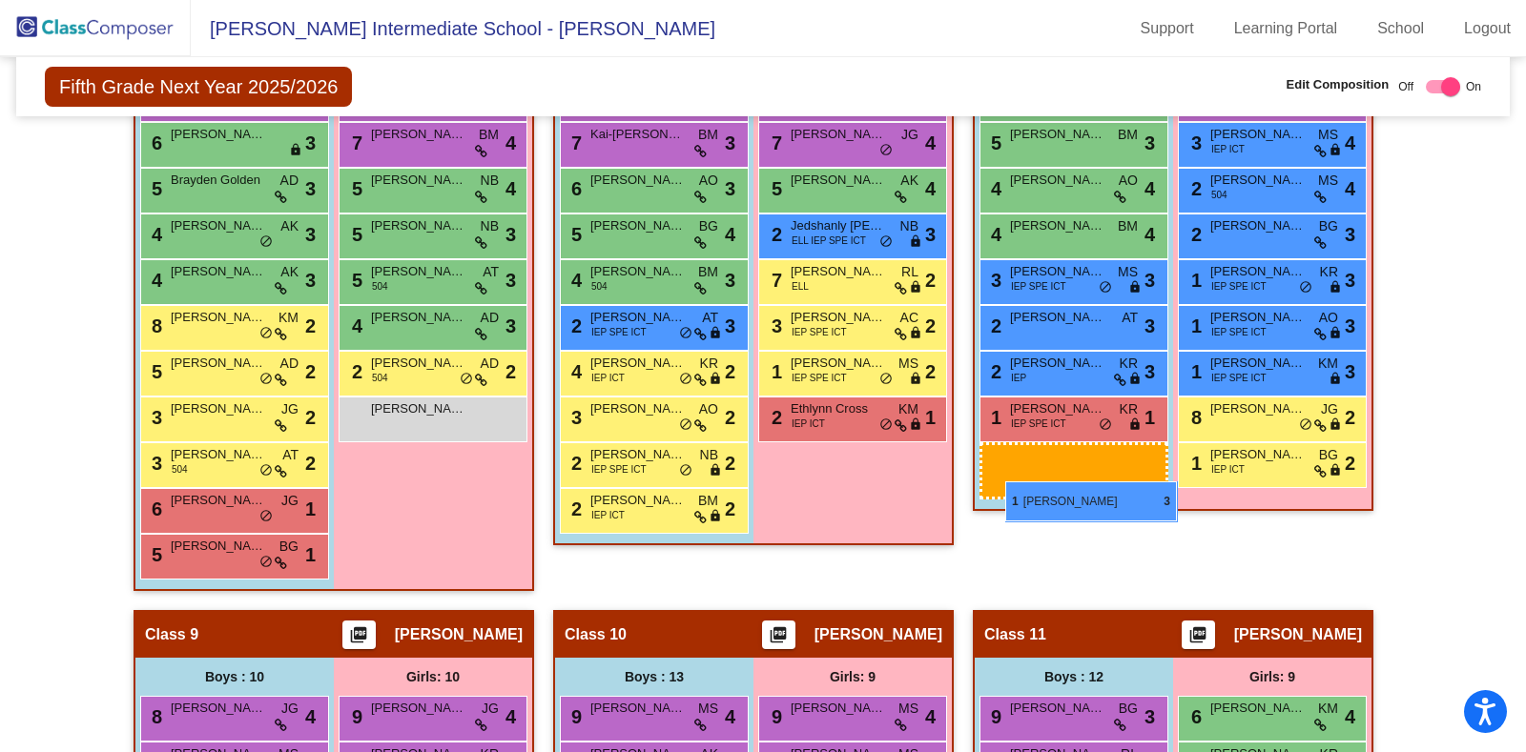
scroll to position [2668, 0]
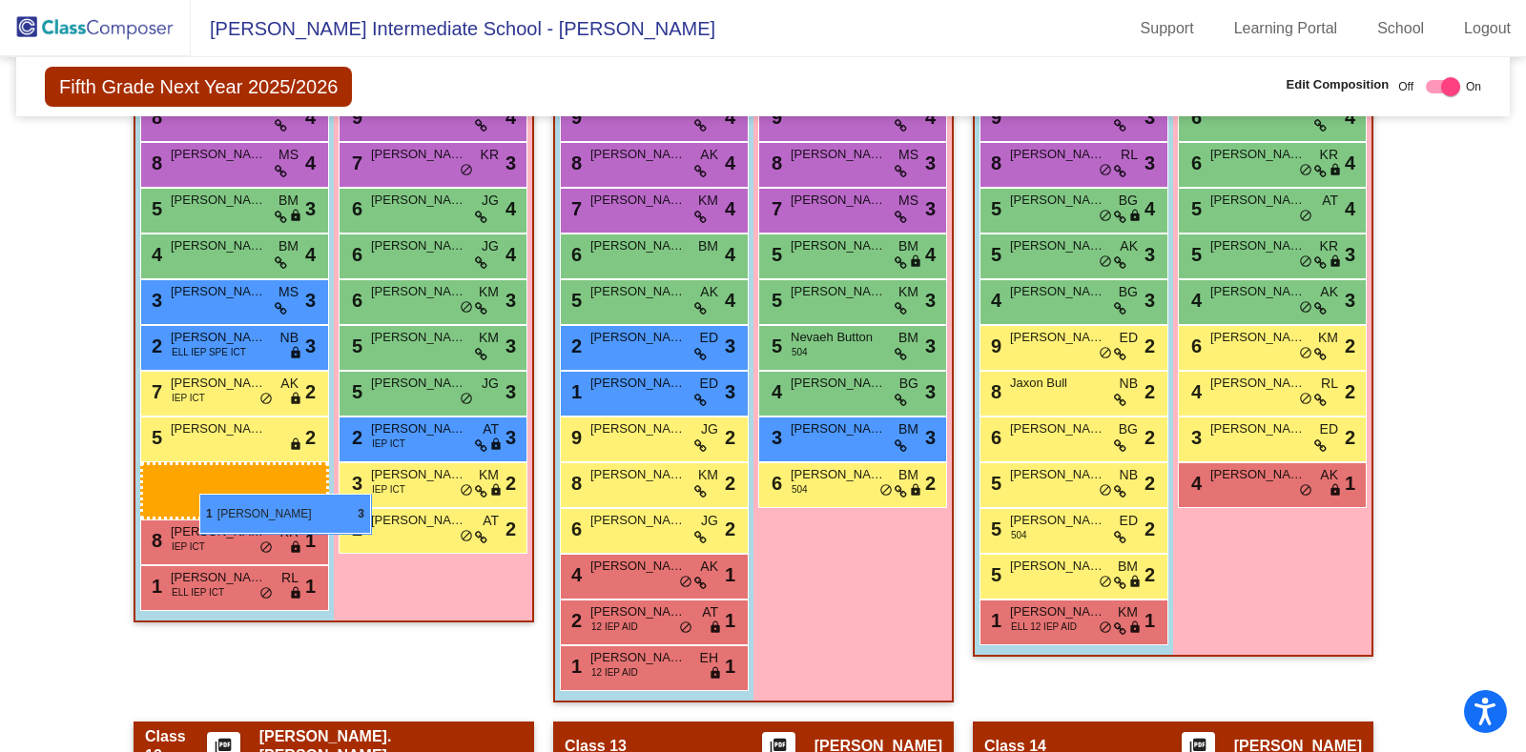
drag, startPoint x: 262, startPoint y: 360, endPoint x: 199, endPoint y: 494, distance: 148.5
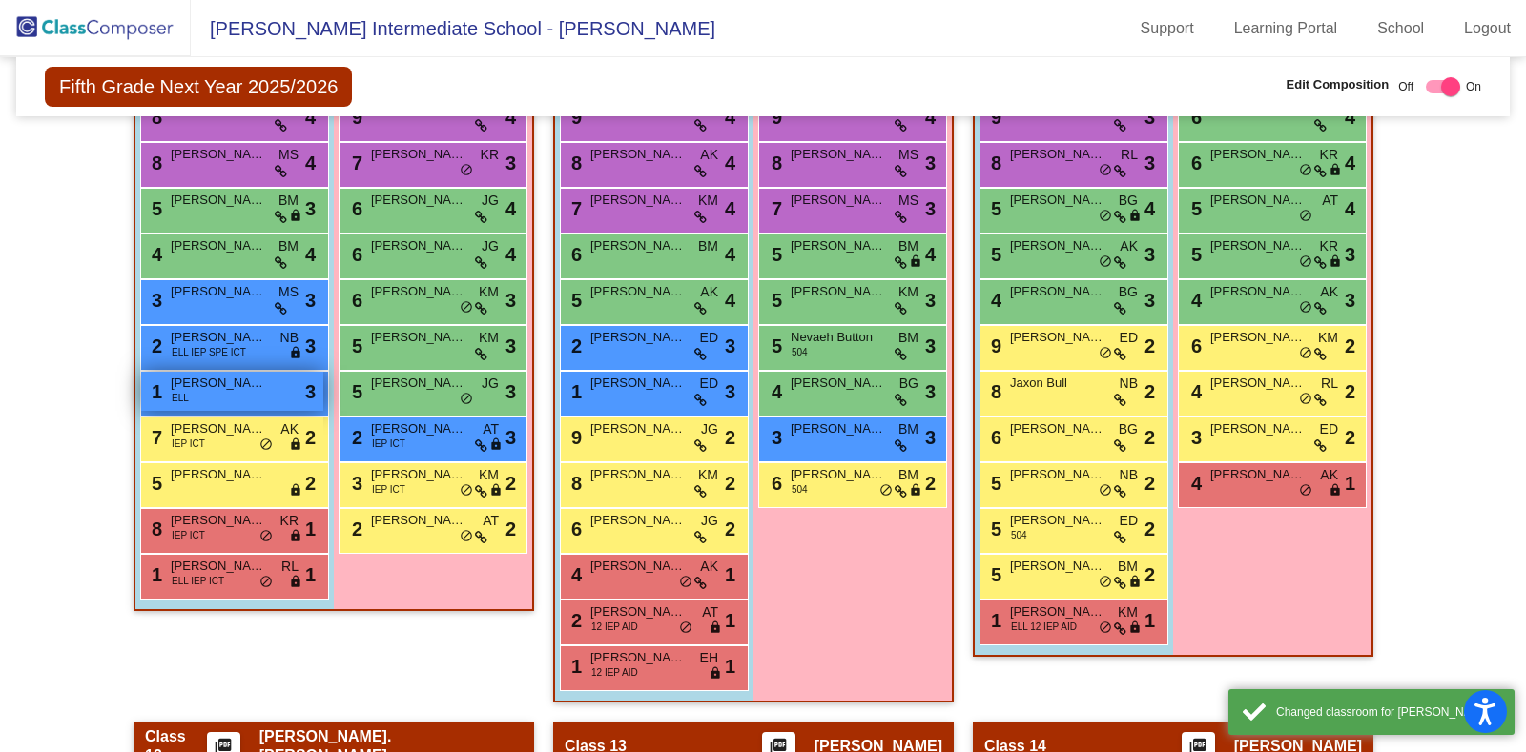
click at [219, 383] on div "1 Andre Ramirez Baides ELL lock do_not_disturb_alt 3" at bounding box center [232, 391] width 182 height 39
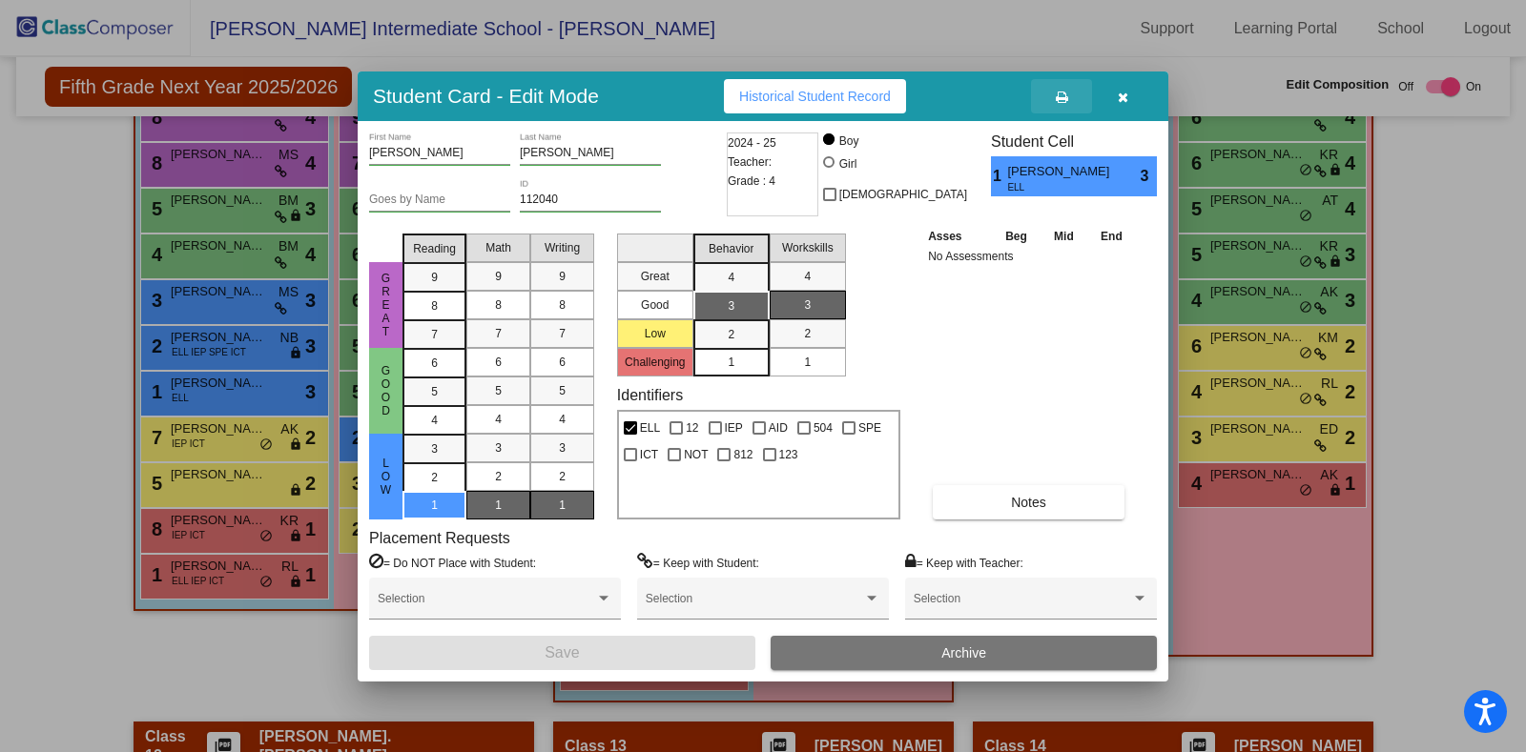
click at [1063, 86] on button at bounding box center [1061, 96] width 61 height 34
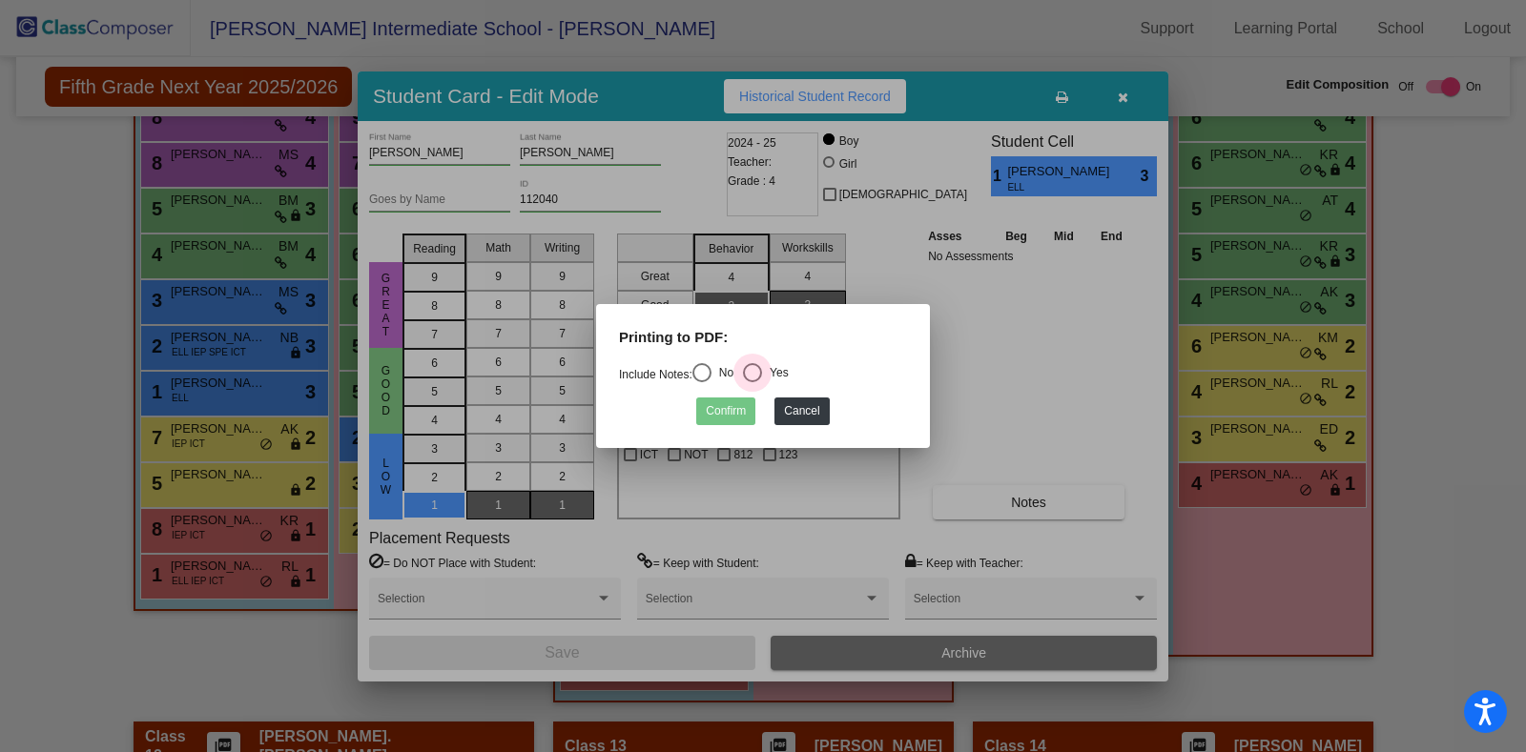
click at [762, 368] on div "Select an option" at bounding box center [752, 372] width 19 height 19
click at [752, 382] on input "Yes" at bounding box center [751, 382] width 1 height 1
radio input "true"
click at [716, 415] on button "Confirm" at bounding box center [725, 412] width 59 height 28
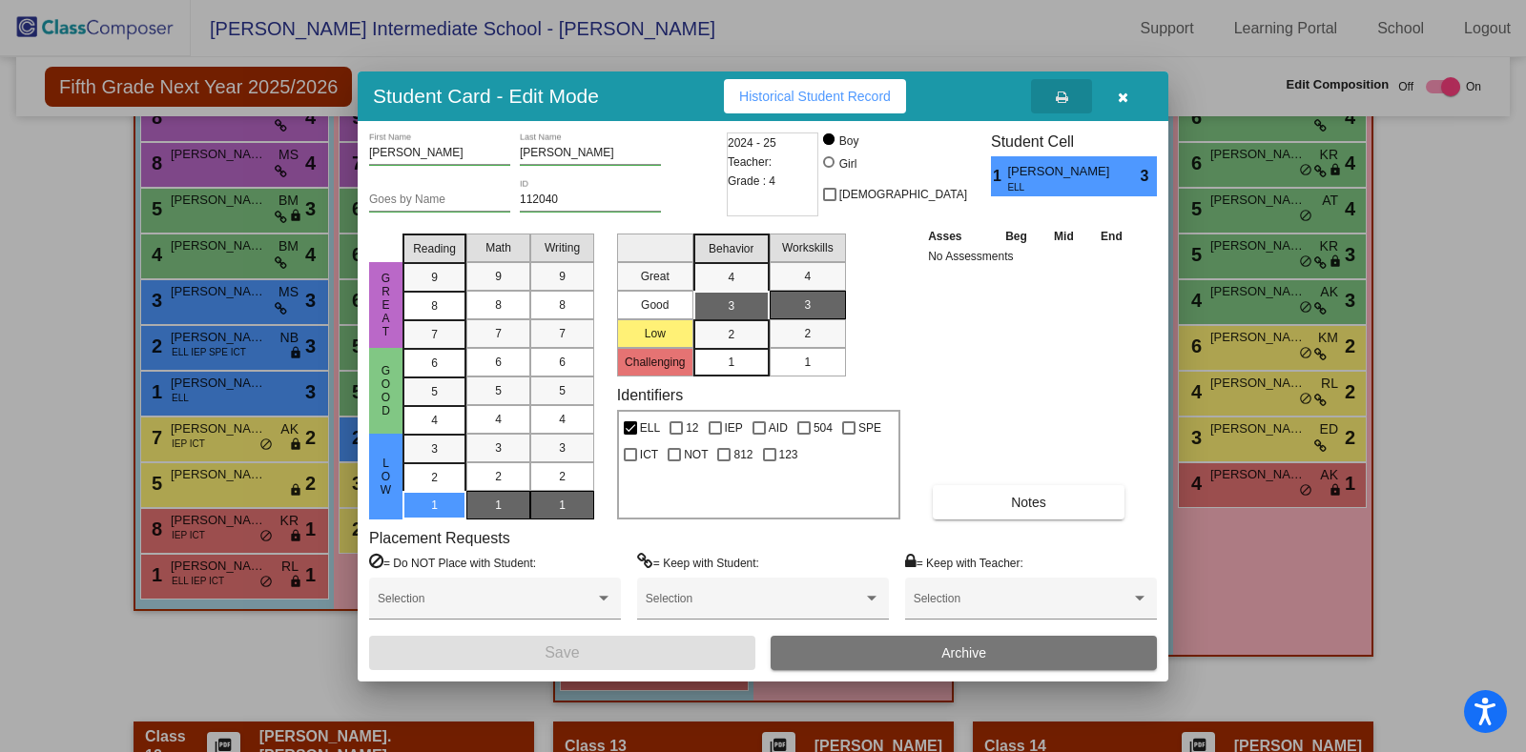
click at [1121, 93] on icon "button" at bounding box center [1123, 97] width 10 height 13
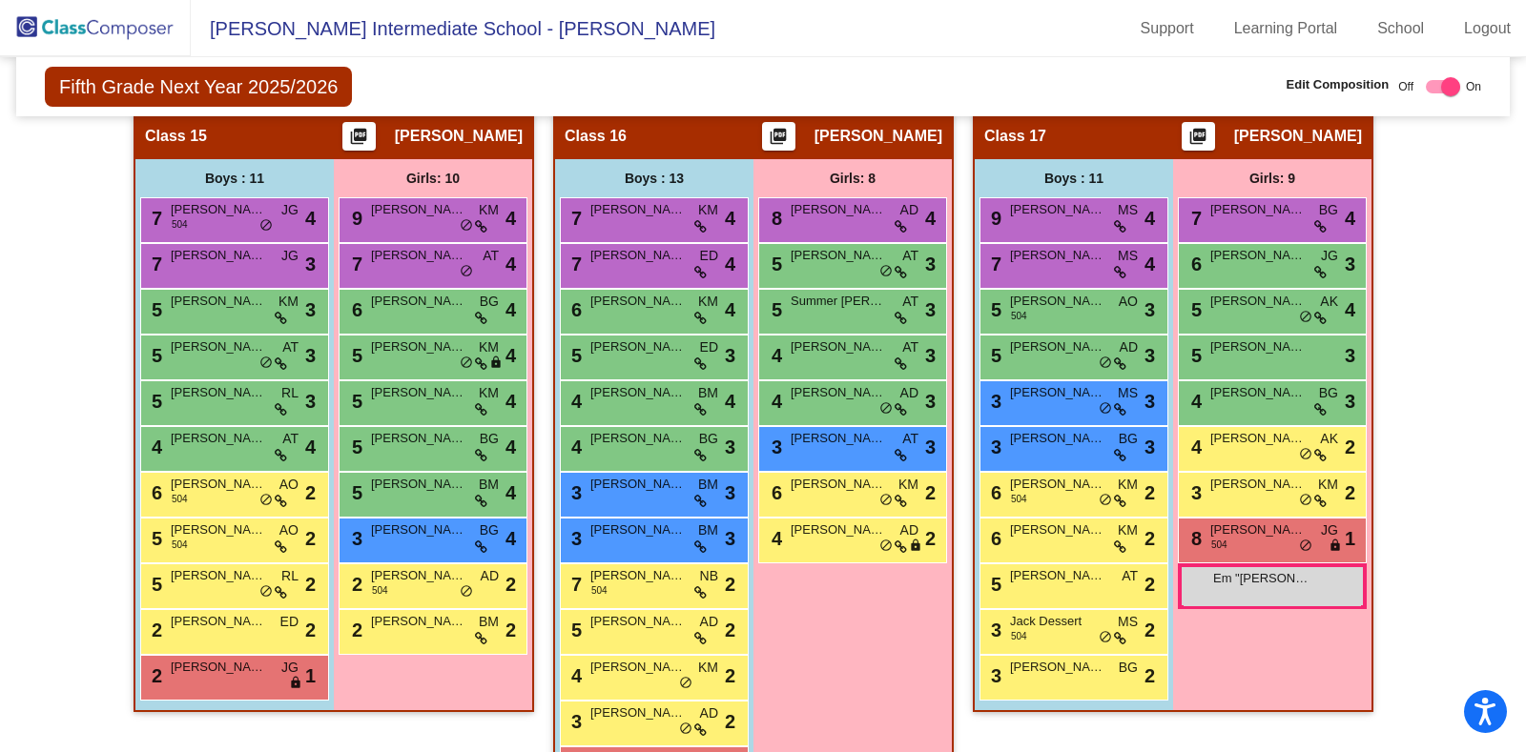
scroll to position [3888, 0]
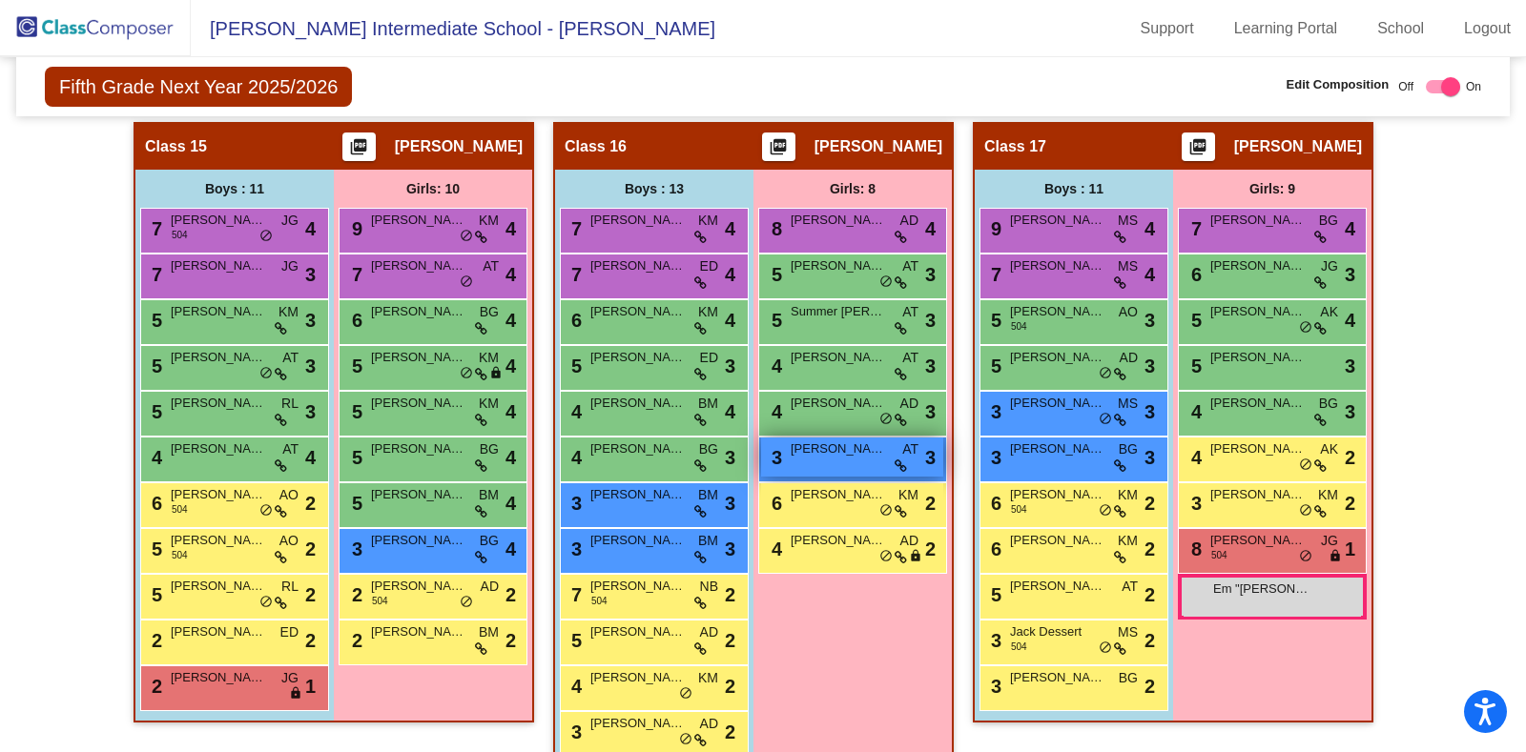
click at [813, 451] on div "3 Harper Lowrey AT lock do_not_disturb_alt 3" at bounding box center [852, 457] width 182 height 39
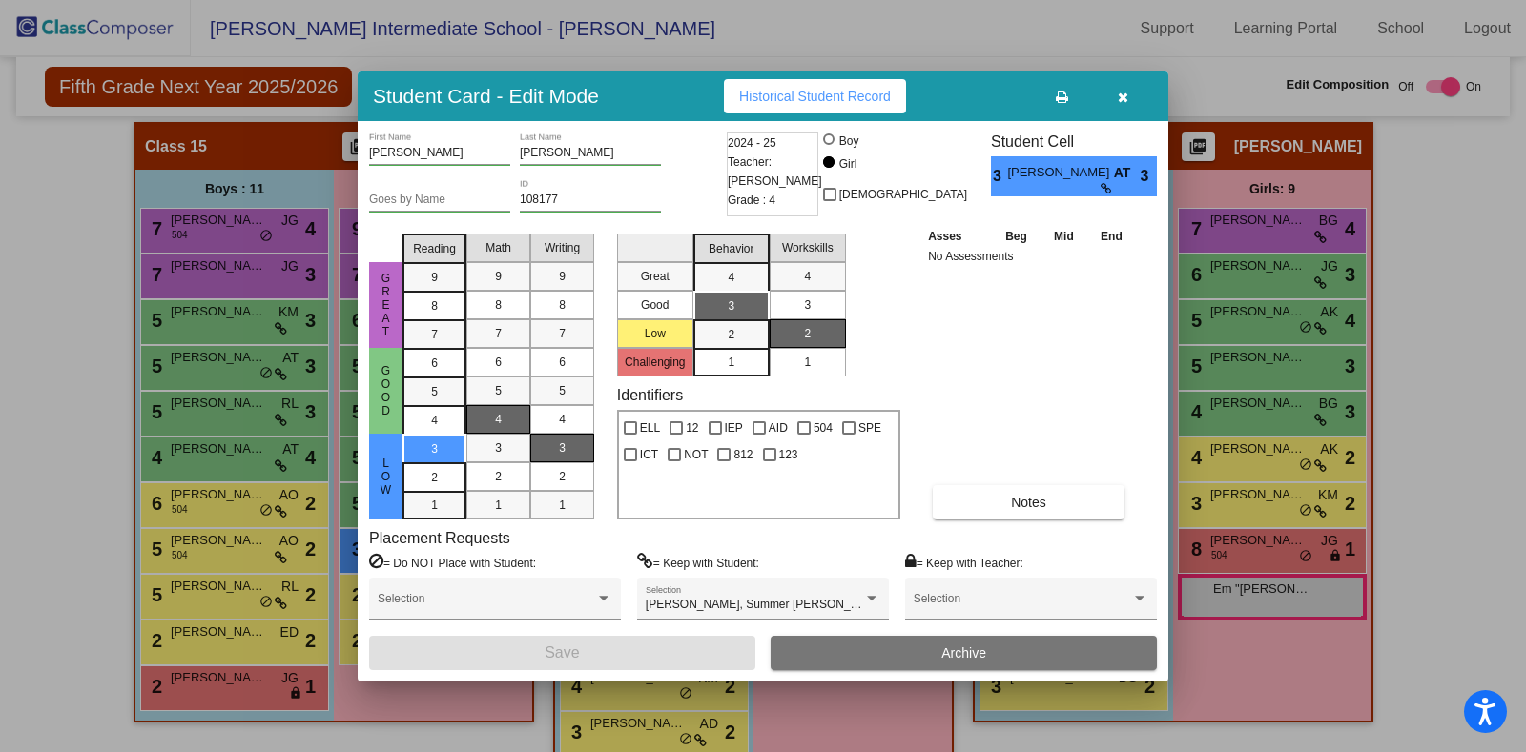
click at [1121, 93] on icon "button" at bounding box center [1123, 97] width 10 height 13
